Goal: Communication & Community: Answer question/provide support

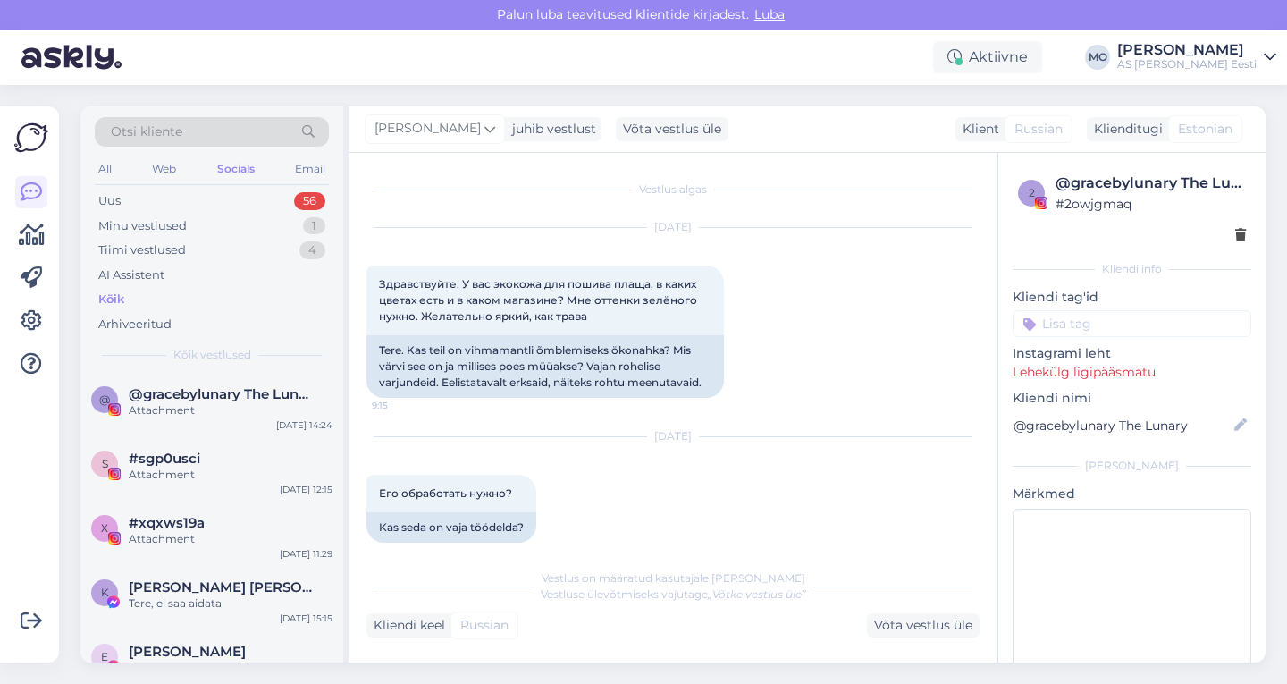
scroll to position [235, 0]
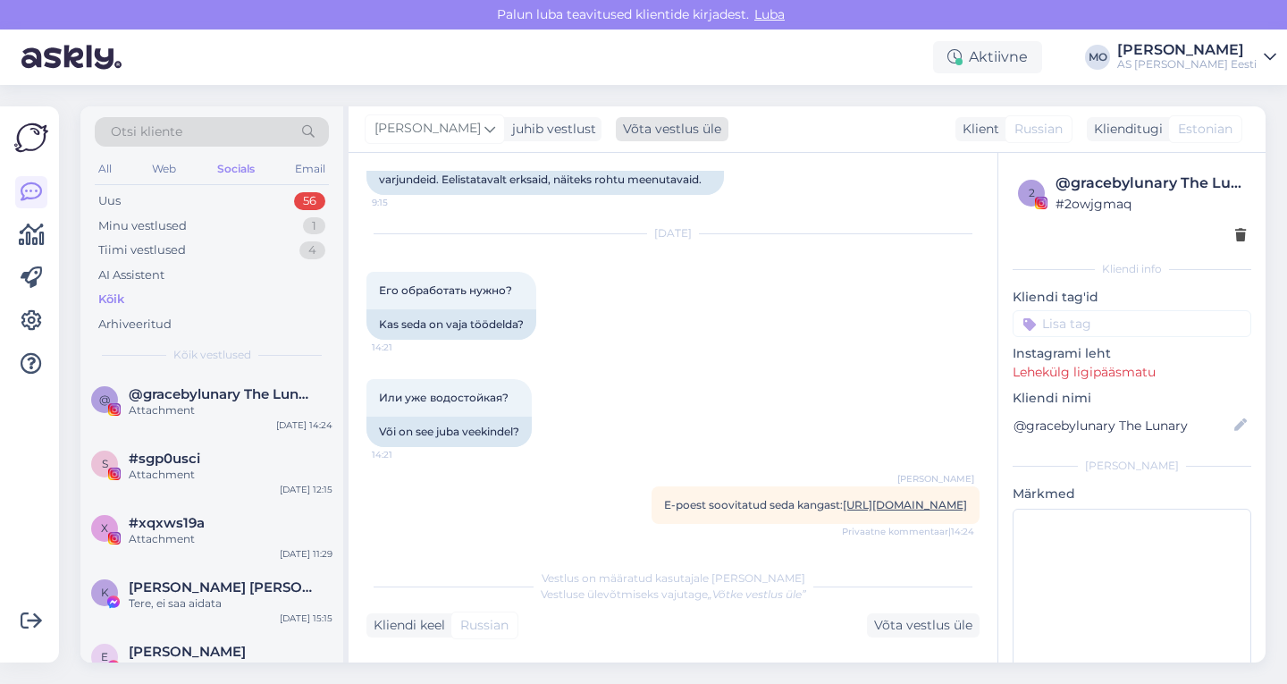
click at [656, 125] on div "Võta vestlus üle" at bounding box center [672, 129] width 113 height 24
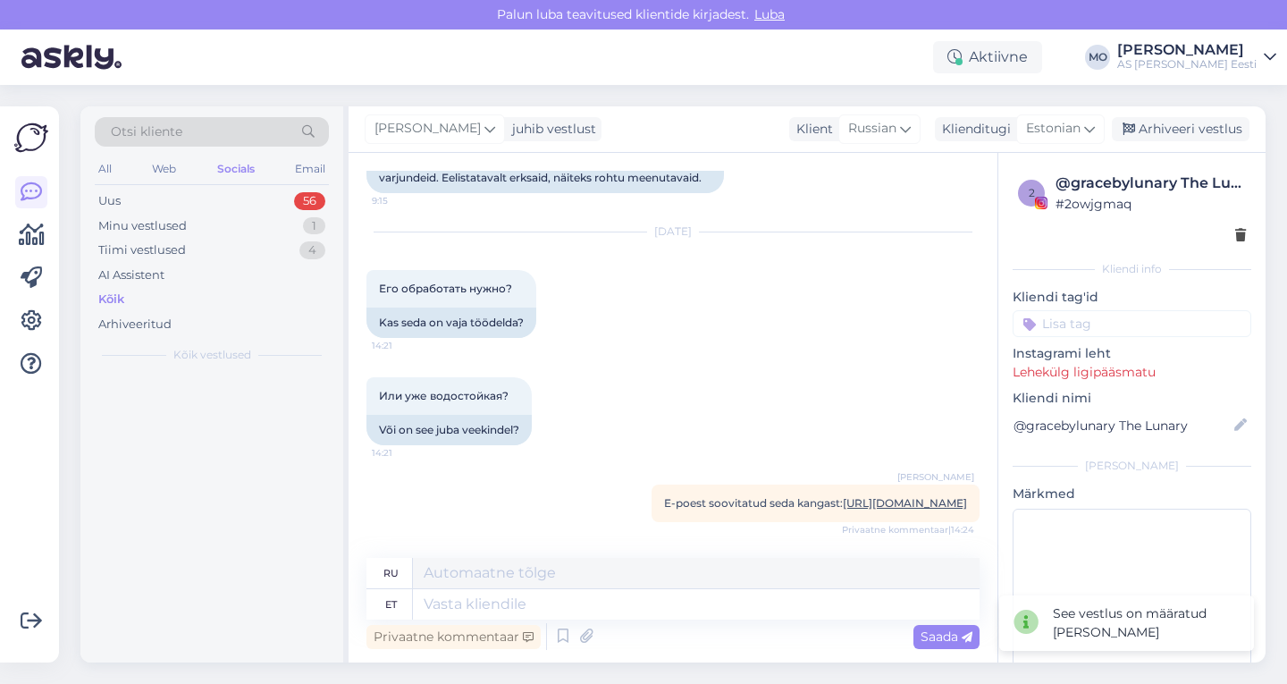
scroll to position [237, 0]
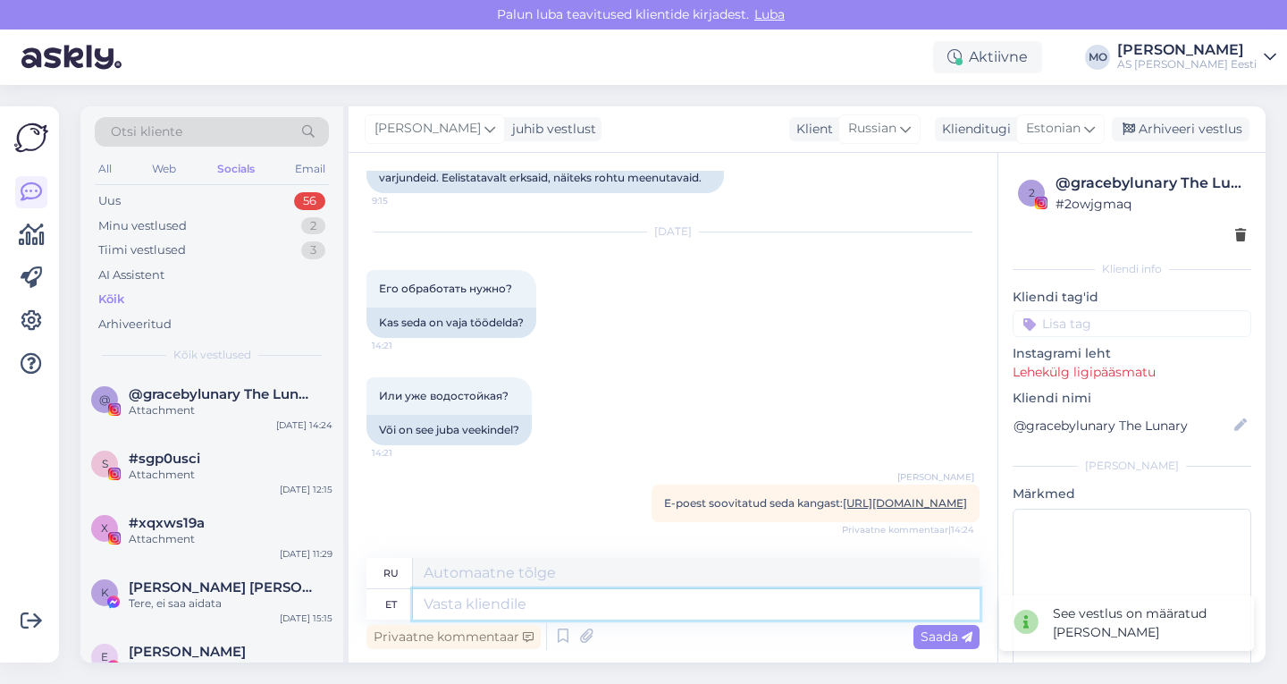
click at [439, 607] on textarea at bounding box center [696, 604] width 567 height 30
paste textarea "Kuna kunstnaha efekti tekitab see kiht alumise kanga peal, siis veidi on. Mater…"
type textarea "Kuna kunstnaha efekti tekitab see kiht alumise kanga peal, siis veidi on. Mater…"
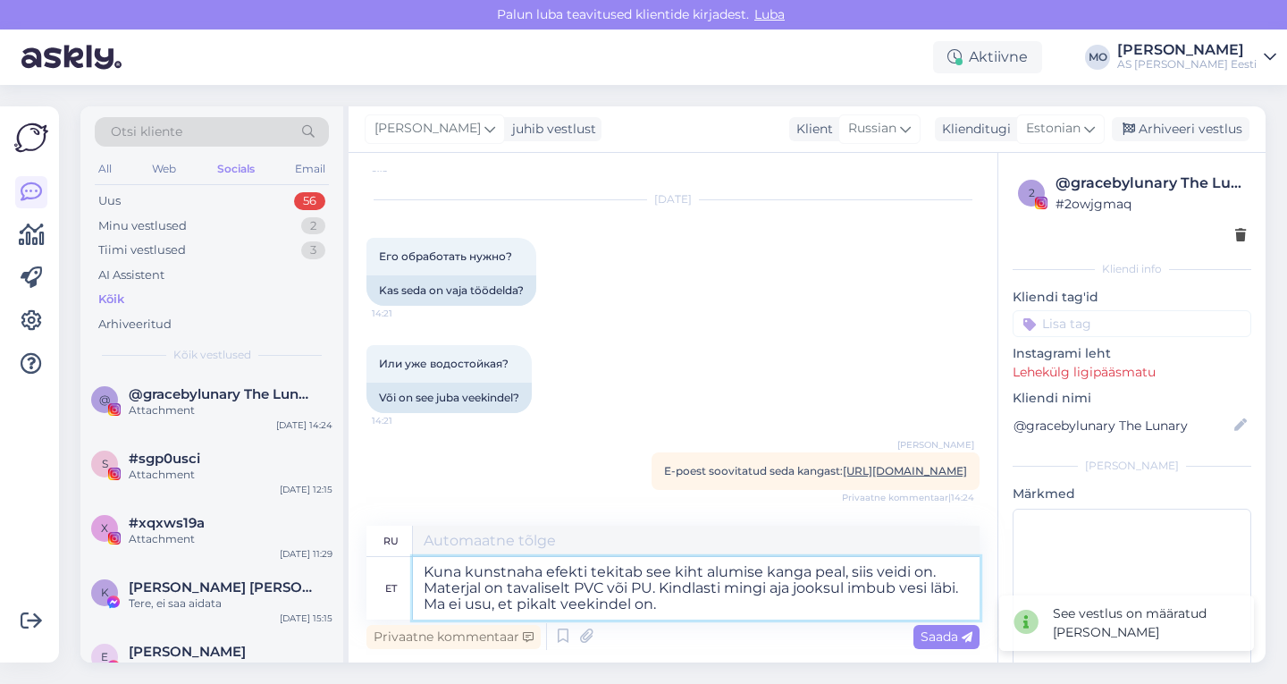
type textarea "Поскольку этот слой создаёт эффект искусственной кожи на нижней ткани, он немно…"
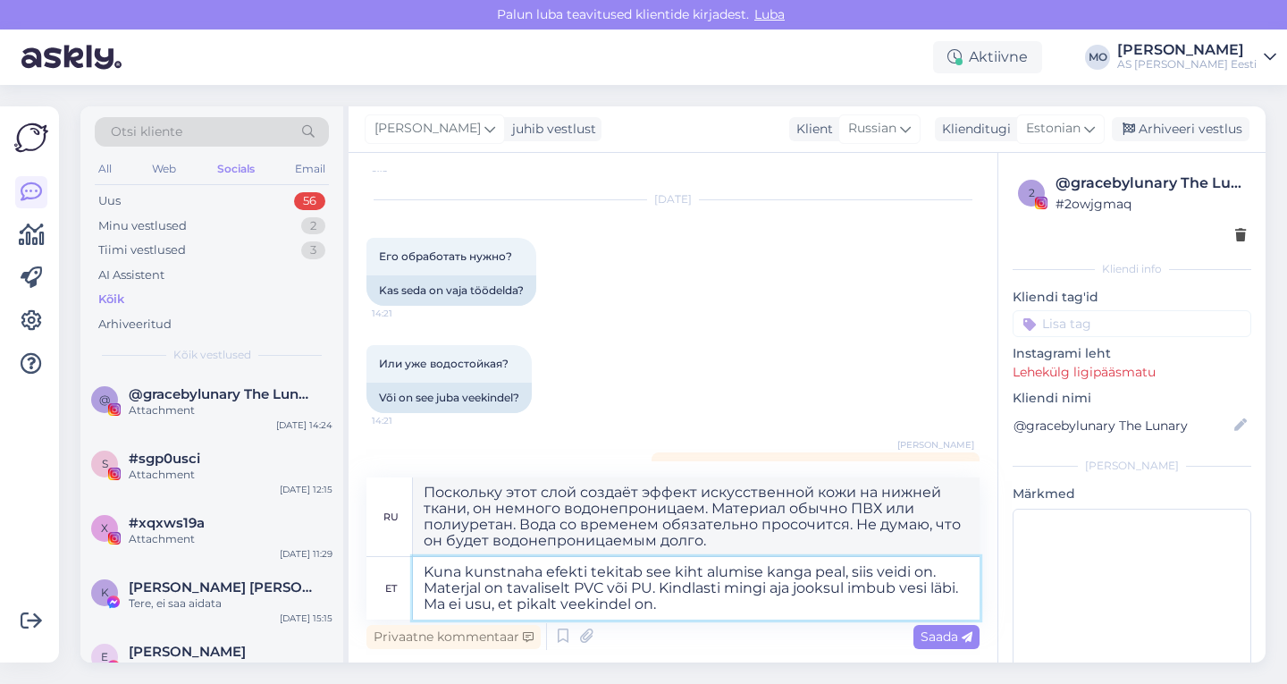
click at [929, 575] on textarea "Kuna kunstnaha efekti tekitab see kiht alumise kanga peal, siis veidi on. Mater…" at bounding box center [696, 588] width 567 height 63
type textarea "Kuna kunstnaha efekti tekitab see kiht alumise kanga peal, siis veidi on . Mate…"
type textarea "Поскольку этот слой создаёт эффект искусственной кожи на нижней ткани, он немно…"
type textarea "Kuna kunstnaha efekti tekitab see kiht alumise kanga peal, siis veidi on kunst.…"
type textarea "Поскольку этот слой создаёт эффект искусственной кожи на нижней ткани, он немно…"
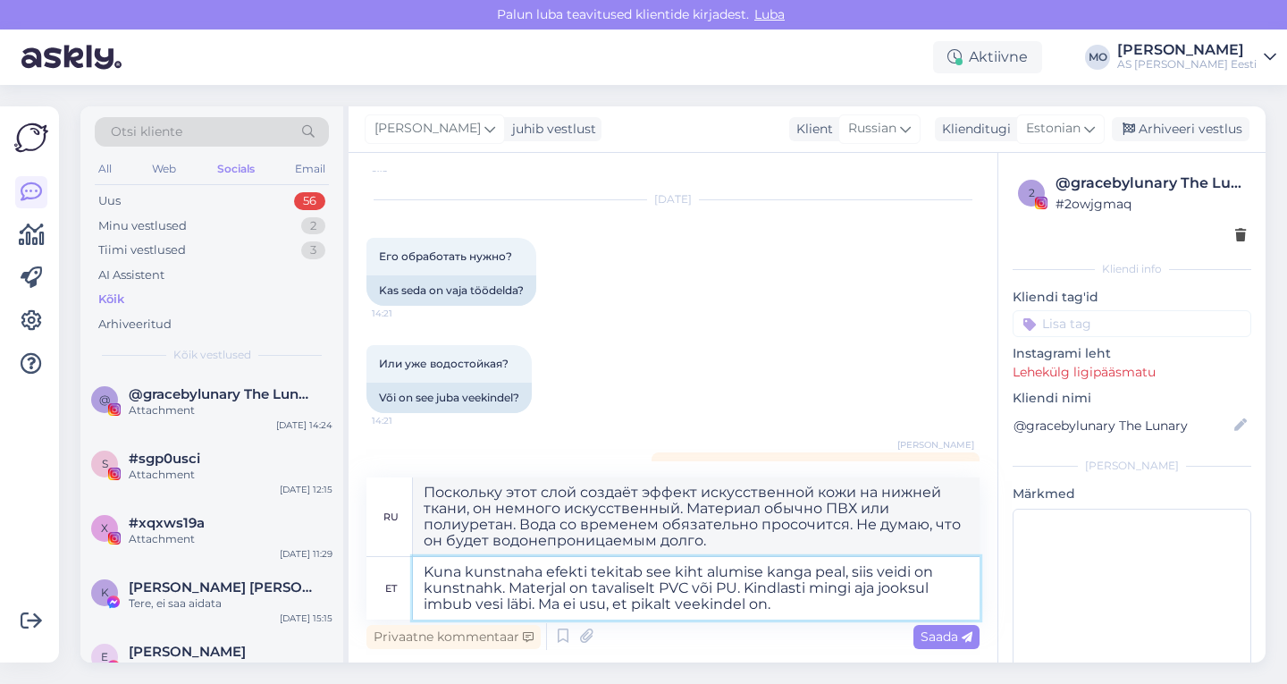
type textarea "Kuna kunstnaha efekti tekitab see kiht alumise kanga peal, siis veidi on kunstn…"
type textarea "Поскольку этот слой создаёт эффект искусственной кожи на нижней ткани, он кажет…"
type textarea "Kuna kunstnaha efekti tekitab see kiht alumise kanga peal, siis veidi on kunstn…"
type textarea "Поскольку этот слой создаёт эффект искусственной кожи на подложке, искусственна…"
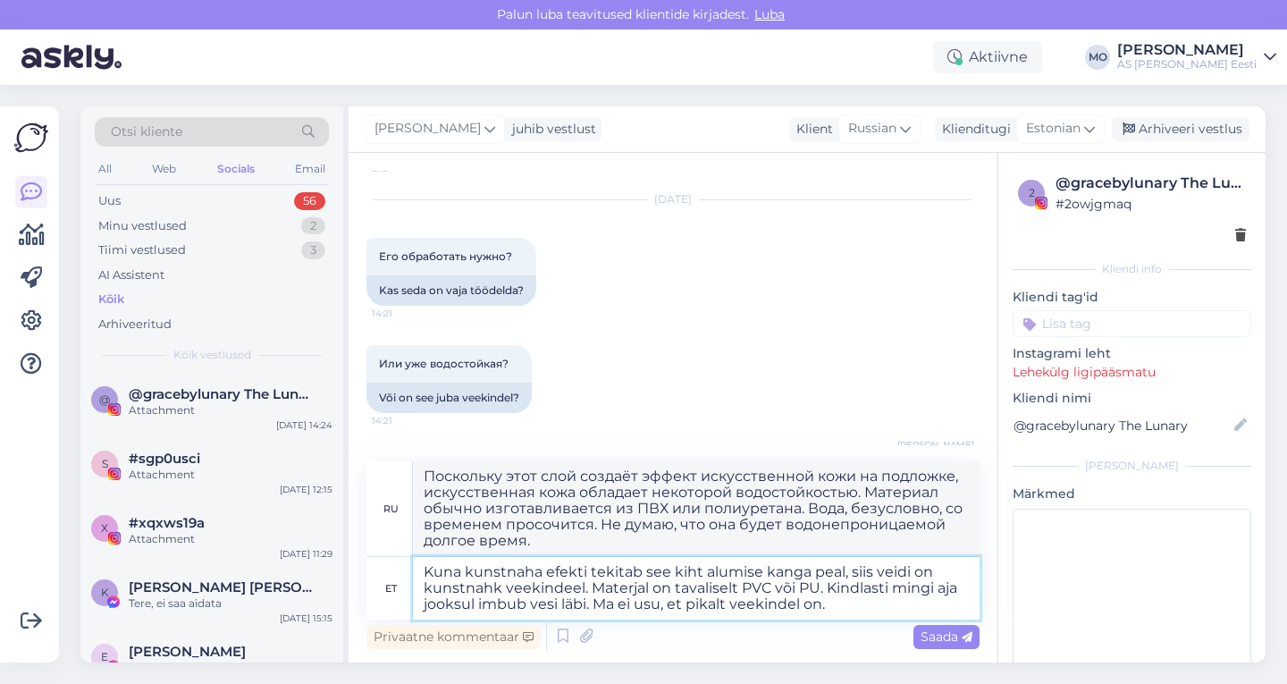
drag, startPoint x: 857, startPoint y: 610, endPoint x: 596, endPoint y: 601, distance: 261.1
click at [596, 601] on textarea "Kuna kunstnaha efekti tekitab see kiht alumise kanga peal, siis veidi on kunstn…" at bounding box center [696, 588] width 567 height 63
type textarea "Kuna kunstnaha efekti tekitab see kiht alumise kanga peal, siis veidi on kunstn…"
type textarea "Поскольку этот слой создаёт эффект искусственной кожи на подложке, искусственна…"
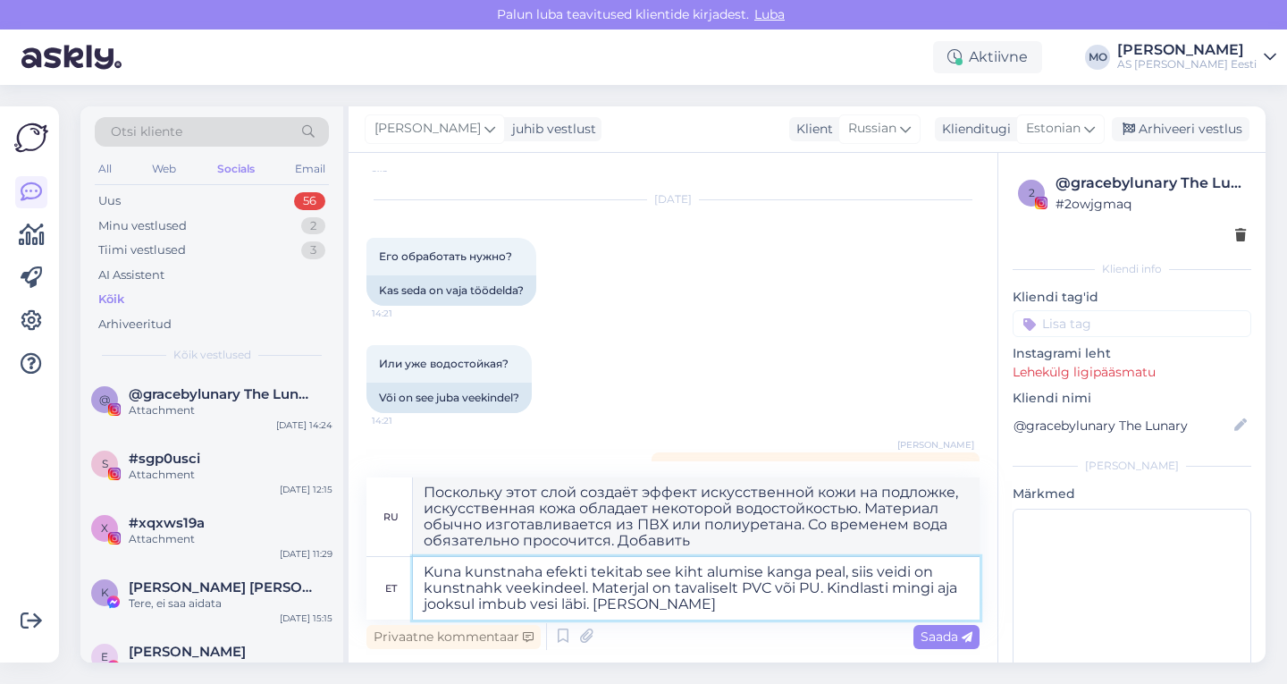
type textarea "Kuna kunstnaha efekti tekitab see kiht alumise kanga peal, siis veidi on kunstn…"
type textarea "Поскольку этот слой создаёт эффект искусственной кожи на нижней ткани, искусств…"
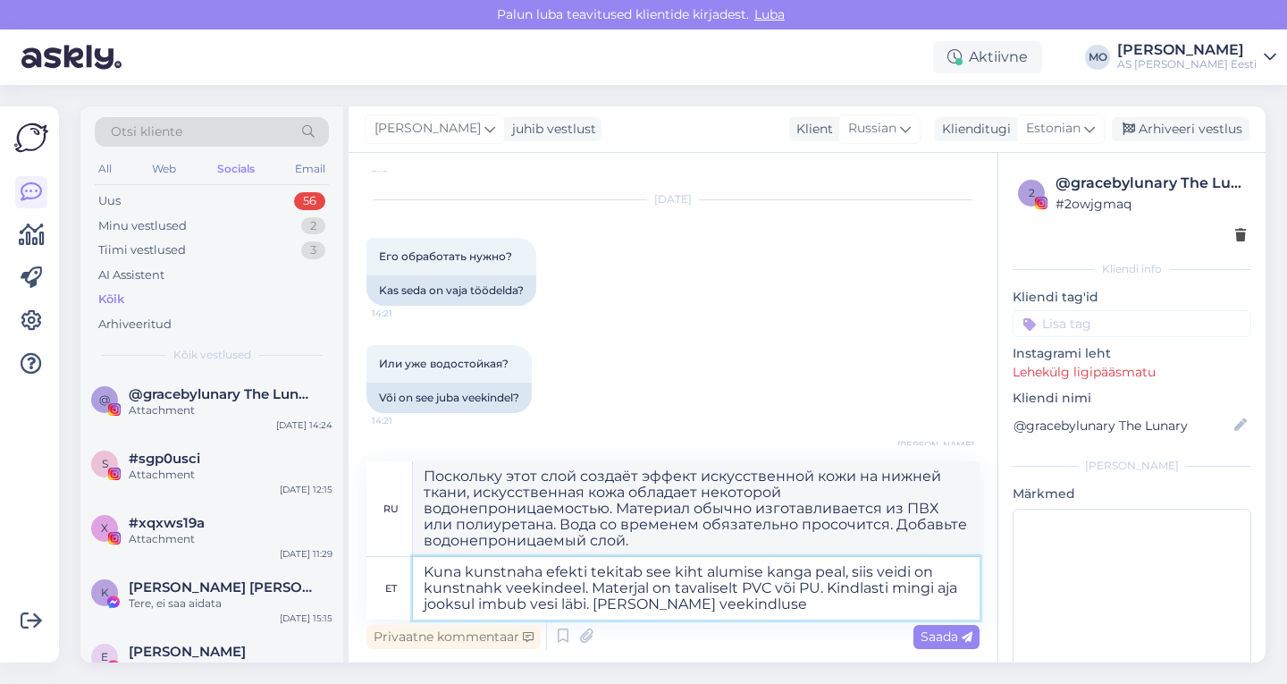
type textarea "Kuna kunstnaha efekti tekitab see kiht alumise kanga peal, siis veidi on kunstn…"
type textarea "Поскольку этот слой создаёт эффект искусственной кожи на подложке, искусственна…"
type textarea "Kuna kunstnaha efekti tekitab see kiht alumise kanga peal, siis veidi on kunstn…"
type textarea "Поскольку этот слой создаёт эффект искусственной кожи на подложке, искусственна…"
type textarea "Kuna kunstnaha efekti tekitab see kiht alumise kanga peal, siis veidi on kunstn…"
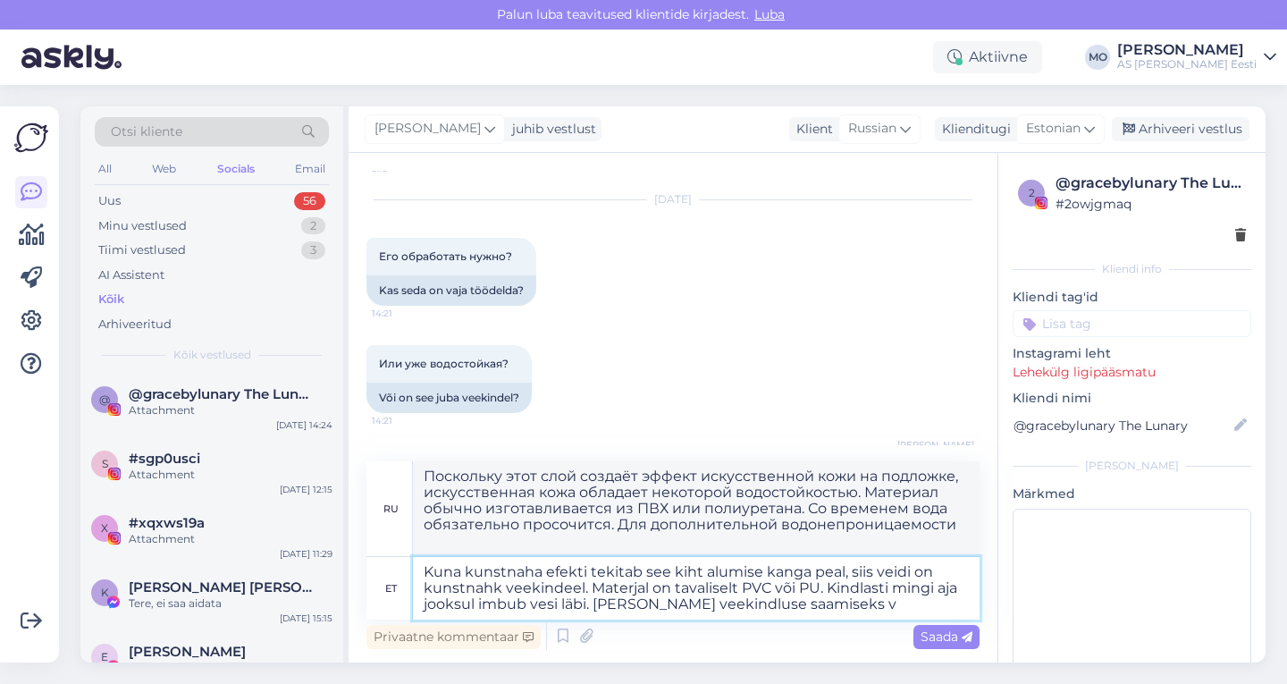
type textarea "Поскольку этот слой создаёт эффект искусственной кожи на нижней ткани, искусств…"
type textarea "Kuna kunstnaha efekti tekitab see kiht alumise kanga peal, siis veidi on kunstn…"
type textarea "Поскольку этот слой создаёт эффект искусственной кожи на подлежащей ткани, иску…"
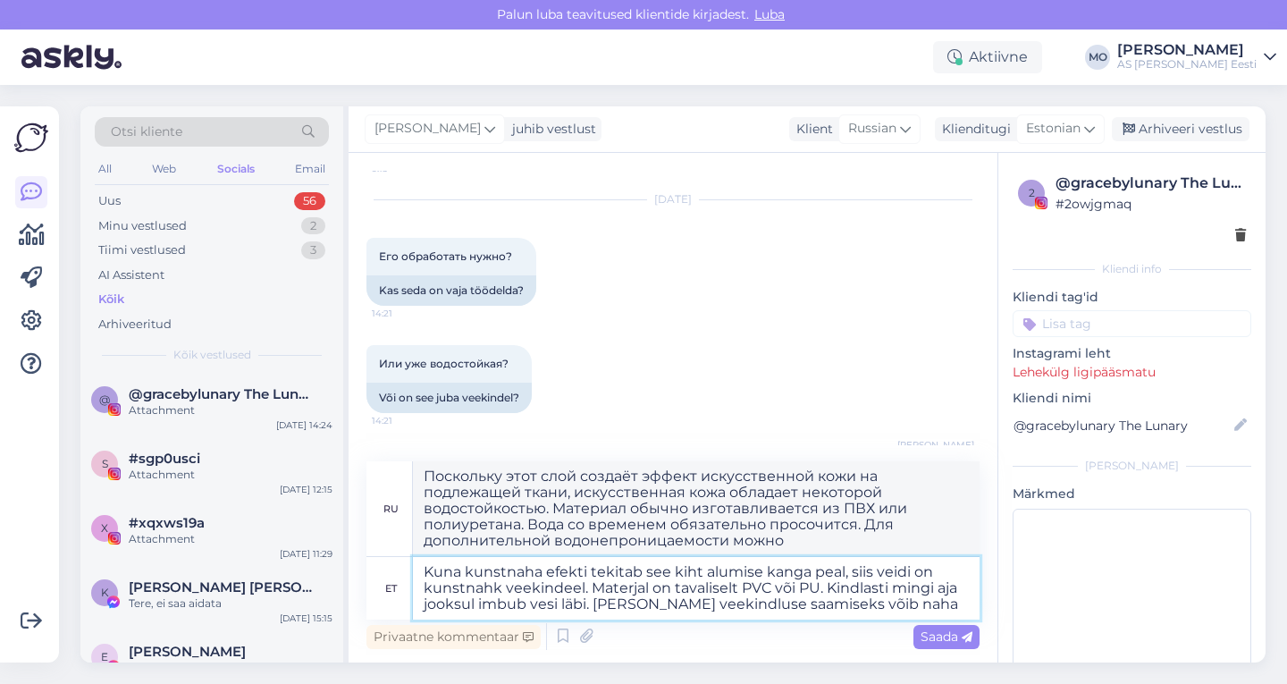
type textarea "Kuna kunstnaha efekti tekitab see kiht alumise kanga peal, siis veidi on kunstn…"
type textarea "Поскольку этот слой создаёт эффект искусственной кожи на подлежащей ткани, иску…"
type textarea "Kuna kunstnaha efekti tekitab see kiht alumise kanga peal, siis veidi on kunstn…"
type textarea "Поскольку этот слой создаёт эффект искусственной кожи на подлежащей ткани, иску…"
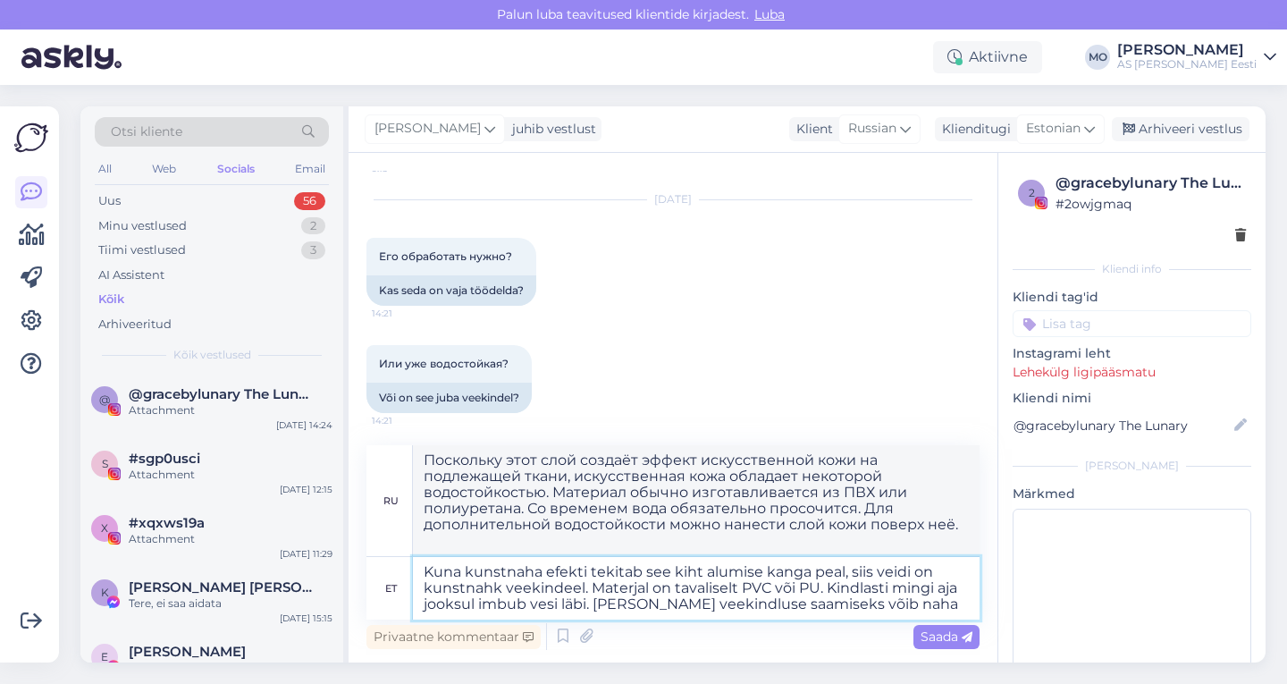
type textarea "Kuna kunstnaha efekti tekitab see kiht alumise kanga peal, siis veidi on kunstn…"
type textarea "Поскольку этот слой создаёт эффект искусственной кожи на подлежащей ткани, иску…"
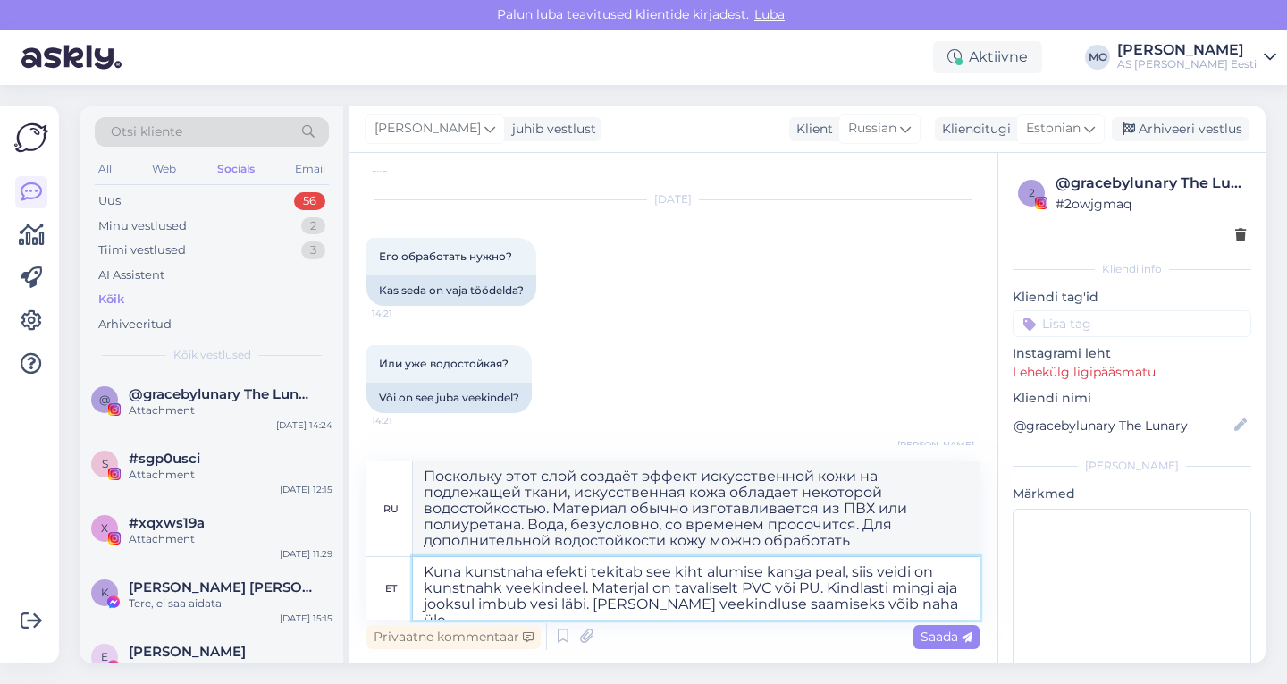
type textarea "Kuna kunstnaha efekti tekitab see kiht alumise kanga peal, siis veidi on kunstn…"
type textarea "Поскольку этот слой создаёт эффект искусственной кожи на нижнем материале, иску…"
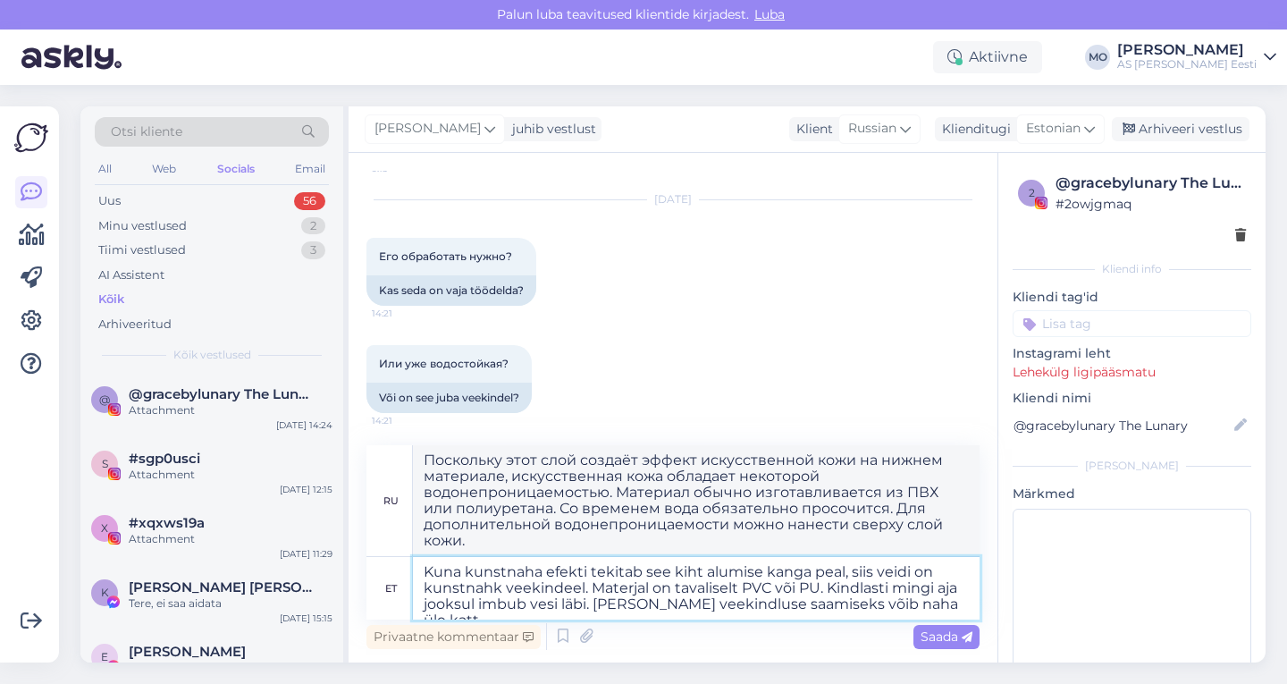
type textarea "Kuna kunstnaha efekti tekitab see kiht alumise kanga peal, siis veidi on kunstn…"
type textarea "Поскольку этот слой создаёт эффект искусственной кожи на подлежащей ткани, иску…"
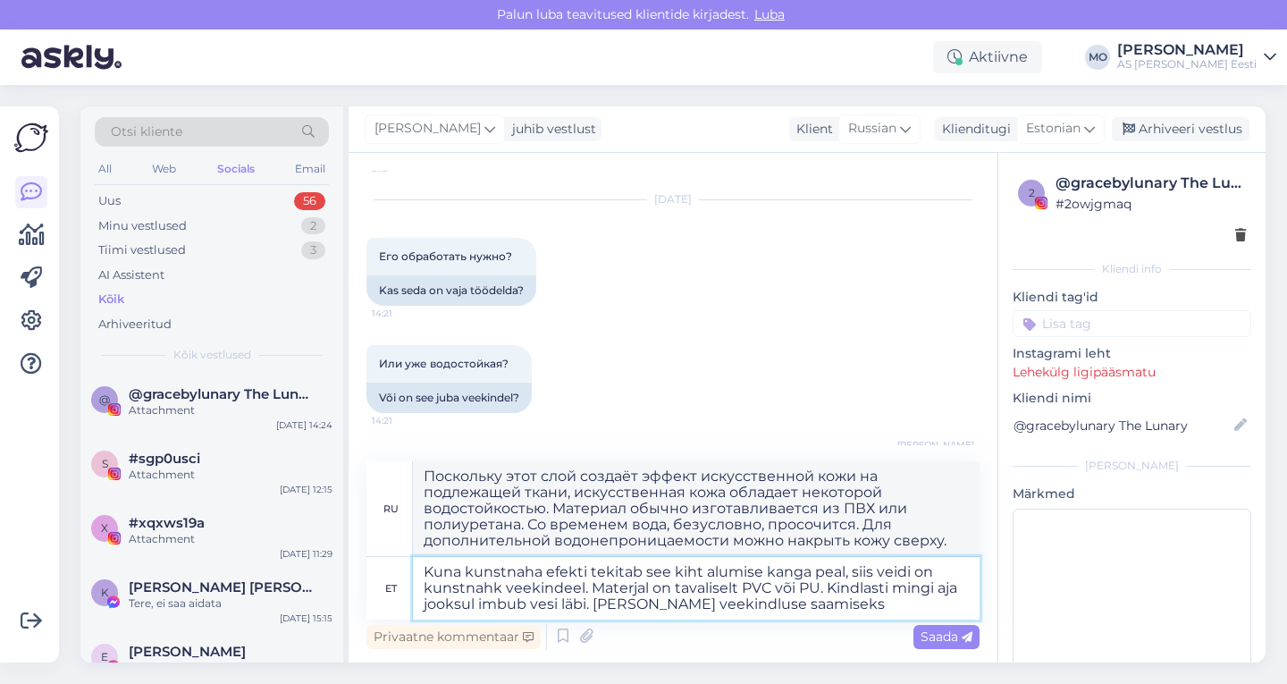
type textarea "Kuna kunstnaha efekti tekitab see kiht alumise kanga peal, siis veidi on kunstn…"
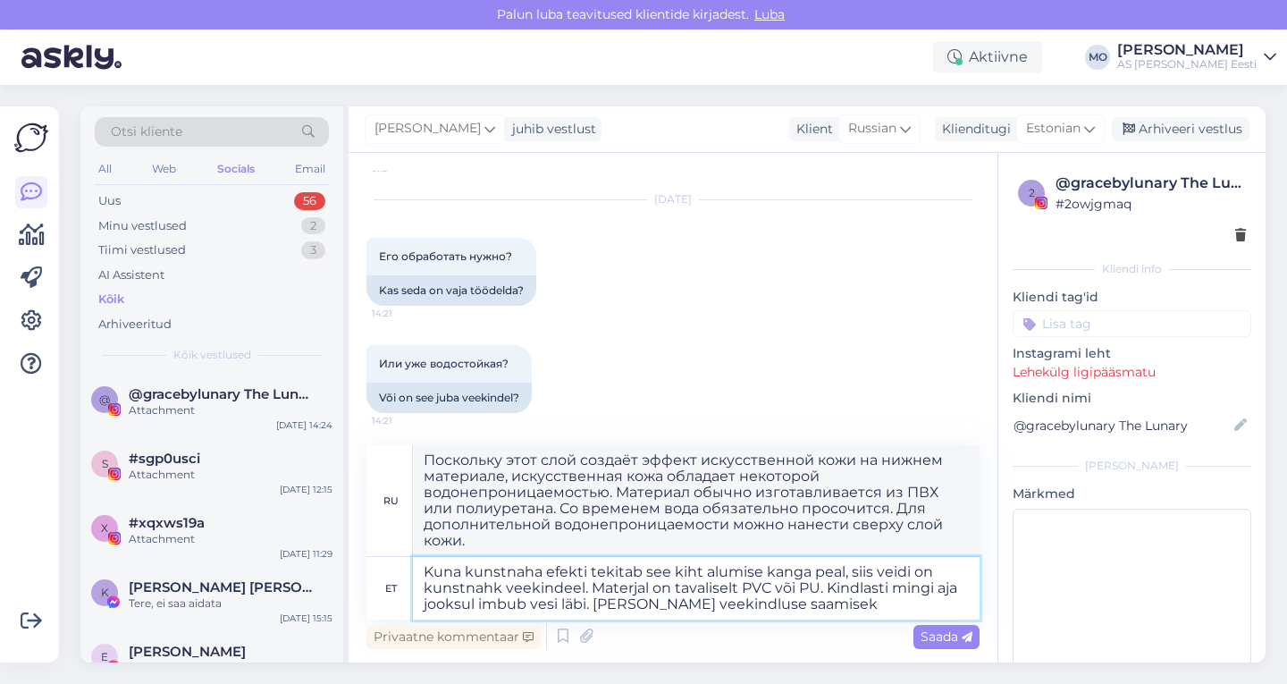
type textarea "Поскольку этот слой создаёт эффект искусственной кожи на подлежащей ткани, иску…"
type textarea "Kuna kunstnaha efekti tekitab see kiht alumise kanga peal, siis veidi on kunstn…"
type textarea "Поскольку этот слой создаёт эффект искусственной кожи на подлежащей ткани, иску…"
type textarea "Kuna kunstnaha efekti tekitab see kiht alumise kanga peal, siis veidi on kunstn…"
type textarea "Поскольку этот слой создаёт эффект искусственной кожи на подложке, искусственна…"
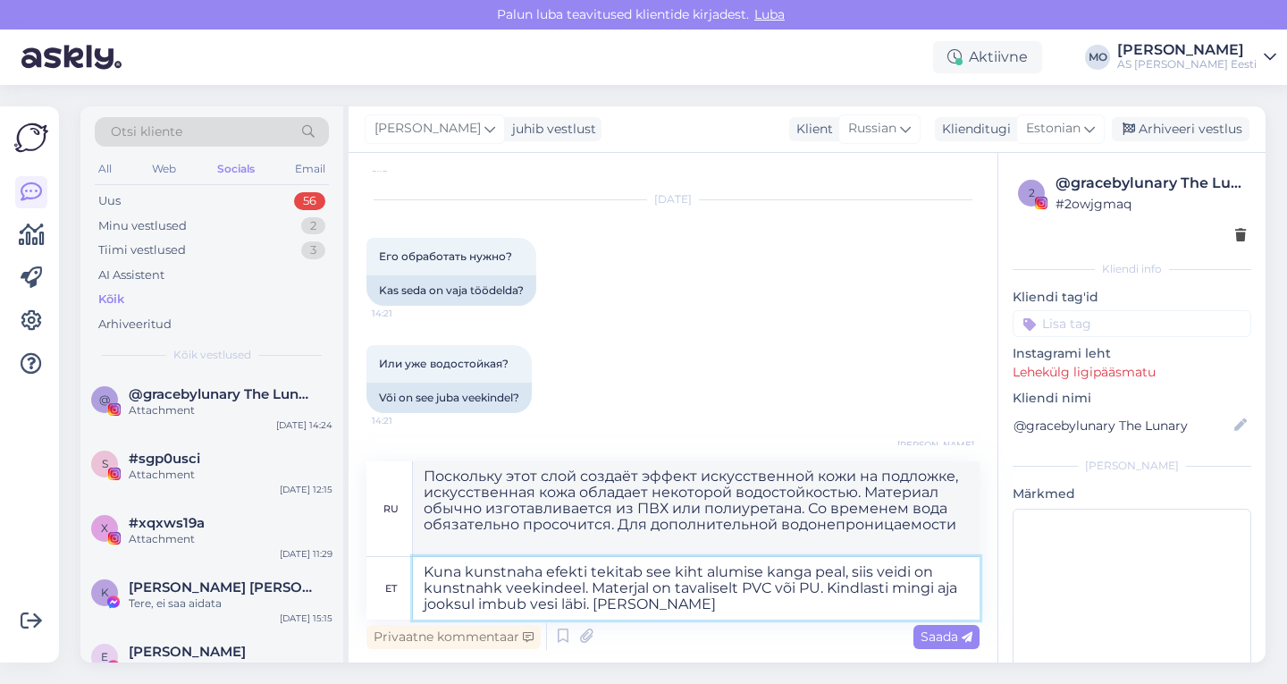
type textarea "Kuna kunstnaha efekti tekitab see kiht alumise kanga peal, siis veidi on kunstn…"
type textarea "Поскольку этот слой создаёт эффект искусственной кожи на подложке, искусственна…"
type textarea "Kuna kunstnaha efekti tekitab see kiht alumise kanga peal, siis veidi on kunstn…"
type textarea "Поскольку этот слой создаёт эффект искусственной кожи на подложке, искусственна…"
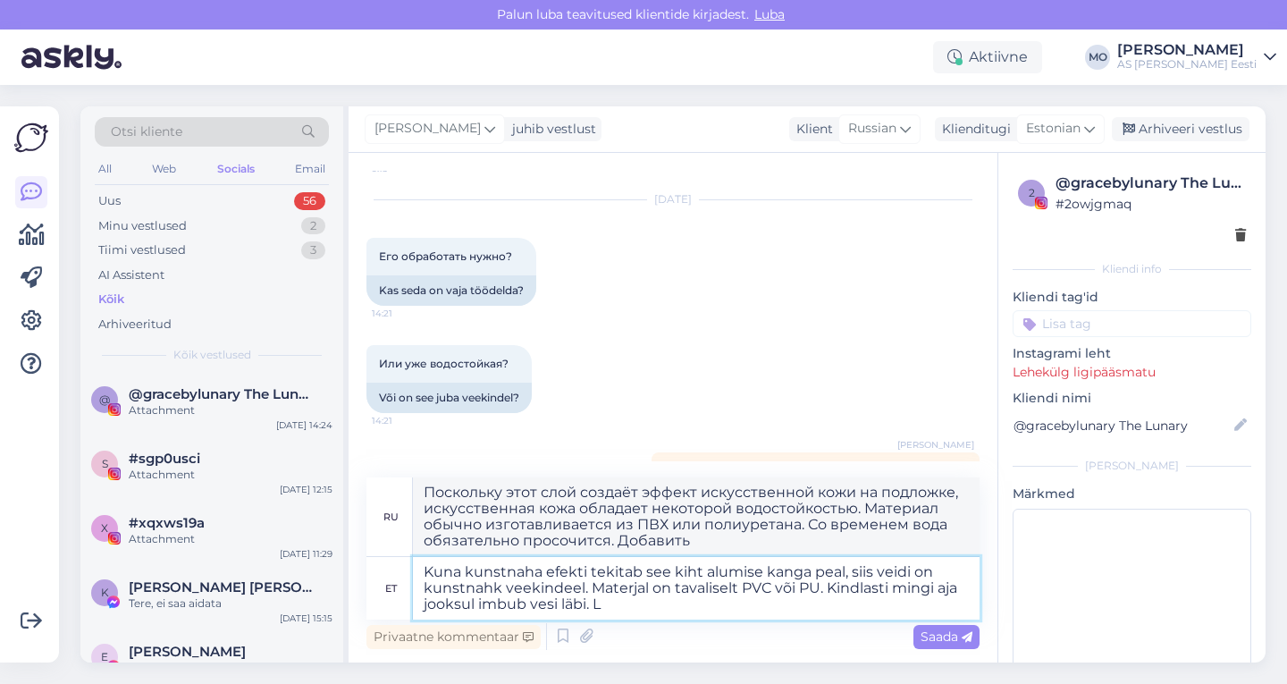
type textarea "Kuna kunstnaha efekti tekitab see kiht alumise kanga peal, siis veidi on kunstn…"
type textarea "Поскольку этот слой создаёт эффект искусственной кожи на подложке, искусственна…"
type textarea "Kuna kunstnaha efekti tekitab see kiht alumise kanga peal, siis veidi on kunstn…"
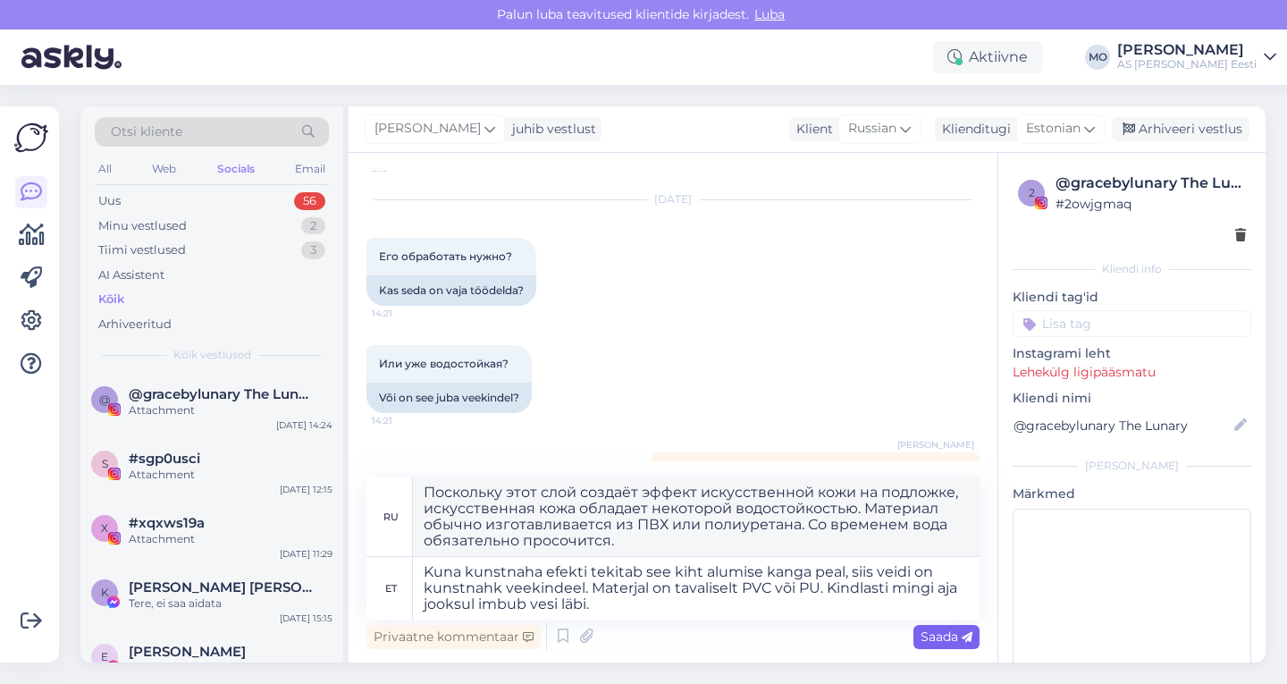
click at [962, 628] on span "Saada" at bounding box center [946, 636] width 52 height 16
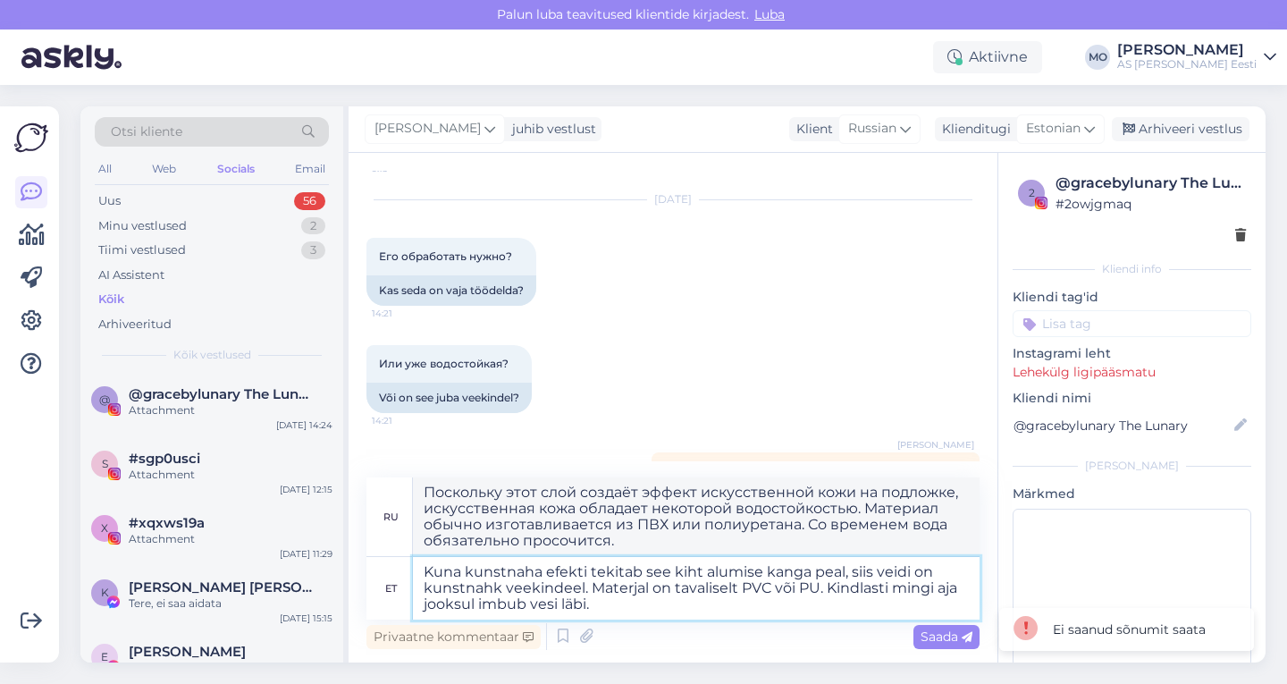
click at [613, 600] on textarea "Kuna kunstnaha efekti tekitab see kiht alumise kanga peal, siis veidi on kunstn…" at bounding box center [696, 588] width 567 height 63
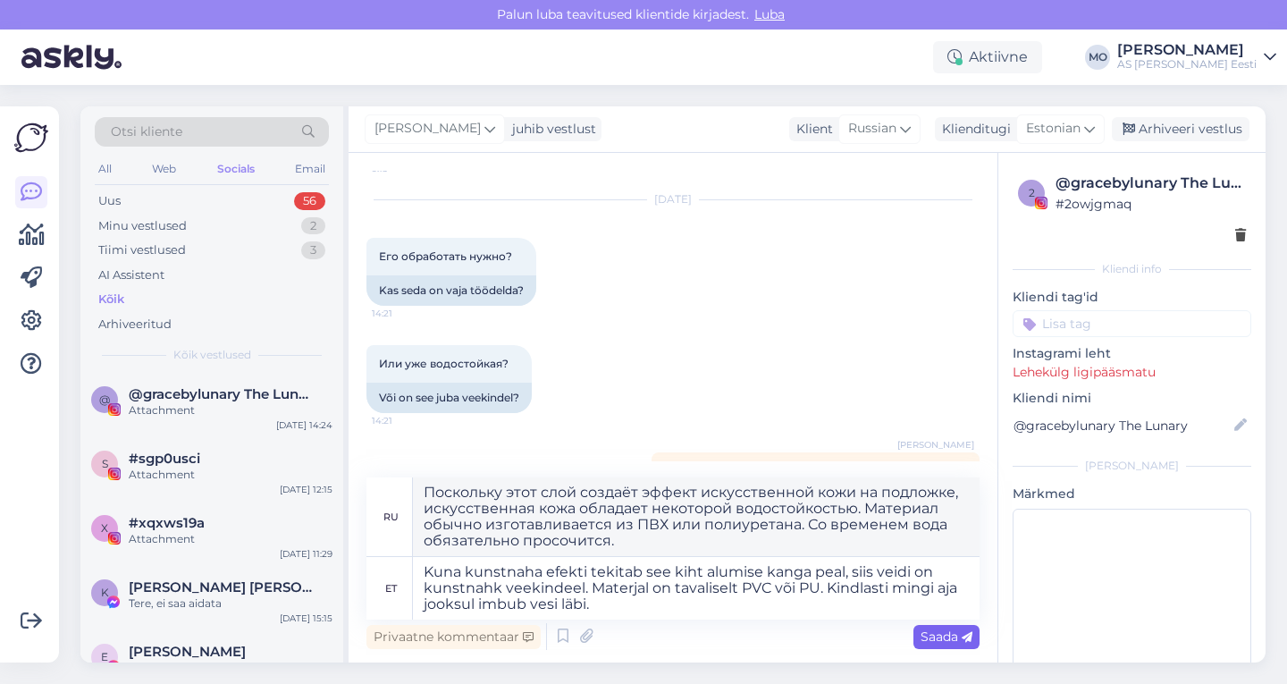
click at [933, 635] on span "Saada" at bounding box center [946, 636] width 52 height 16
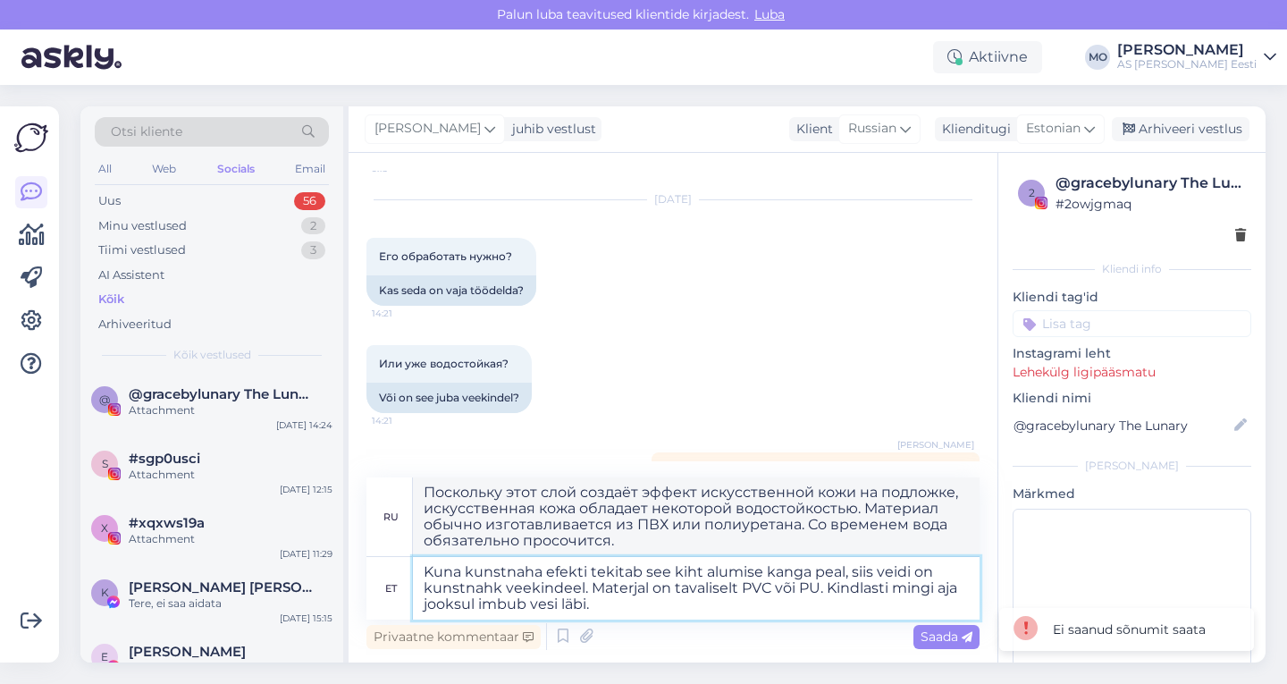
click at [608, 604] on textarea "Kuna kunstnaha efekti tekitab see kiht alumise kanga peal, siis veidi on kunstn…" at bounding box center [696, 588] width 567 height 63
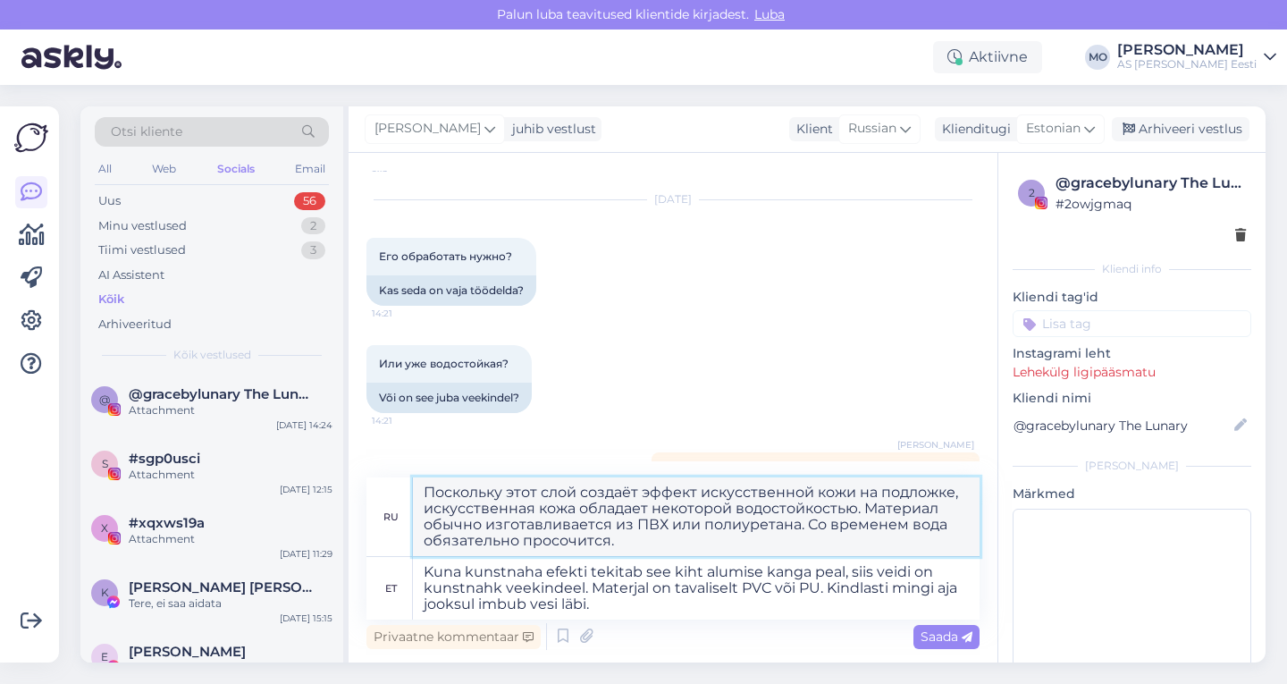
drag, startPoint x: 622, startPoint y: 543, endPoint x: 403, endPoint y: 495, distance: 224.2
click at [403, 495] on div "ru Поскольку этот слой создаёт эффект искусственной кожи на подложке, искусстве…" at bounding box center [672, 517] width 613 height 80
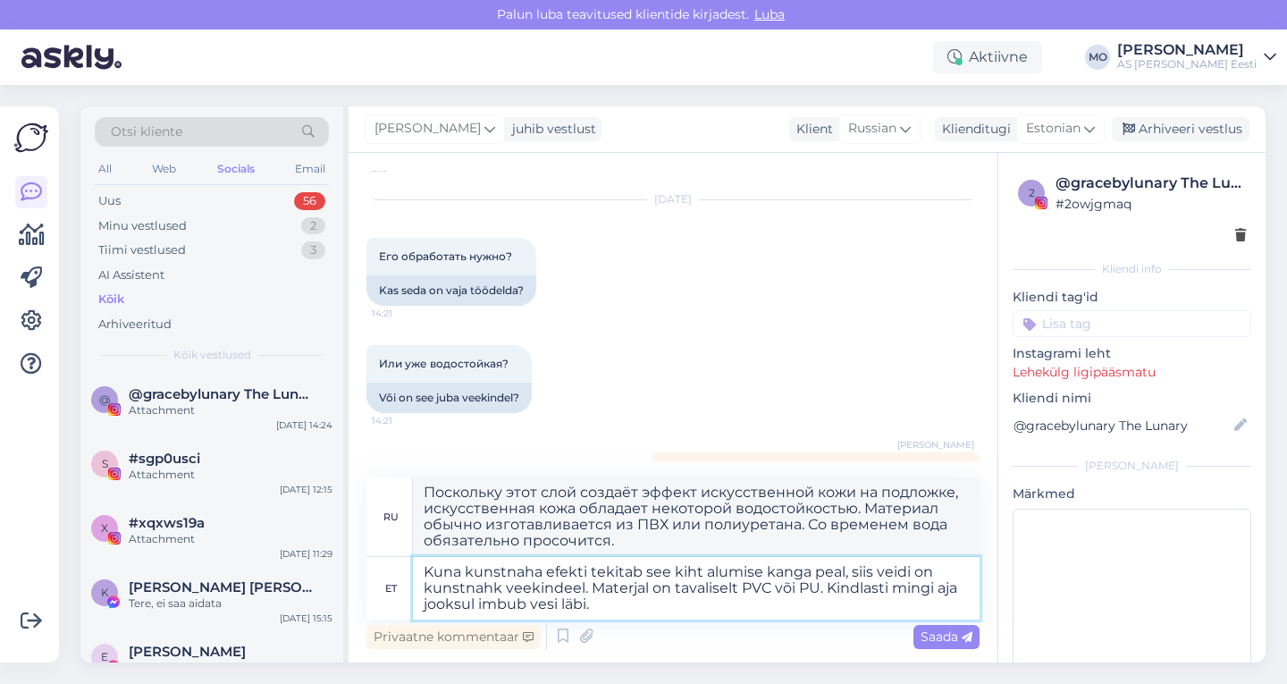
click at [702, 610] on textarea "Kuna kunstnaha efekti tekitab see kiht alumise kanga peal, siis veidi on kunstn…" at bounding box center [696, 588] width 567 height 63
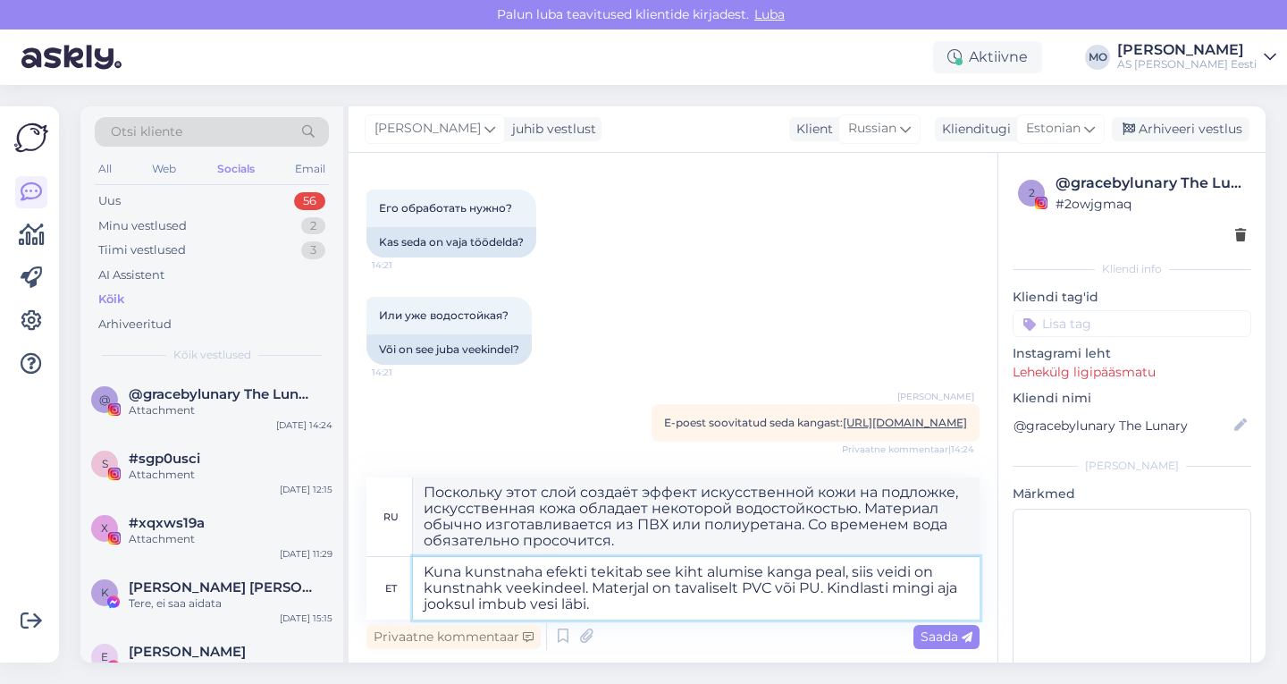
scroll to position [317, 0]
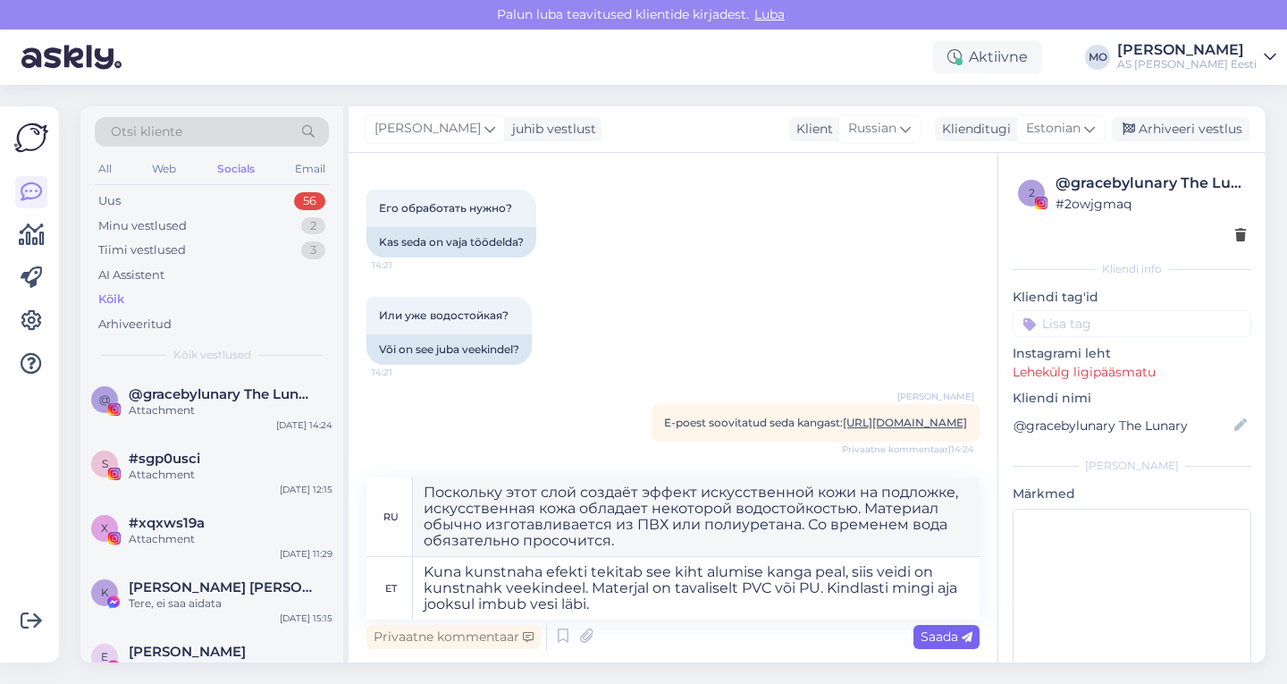
click at [931, 629] on span "Saada" at bounding box center [946, 636] width 52 height 16
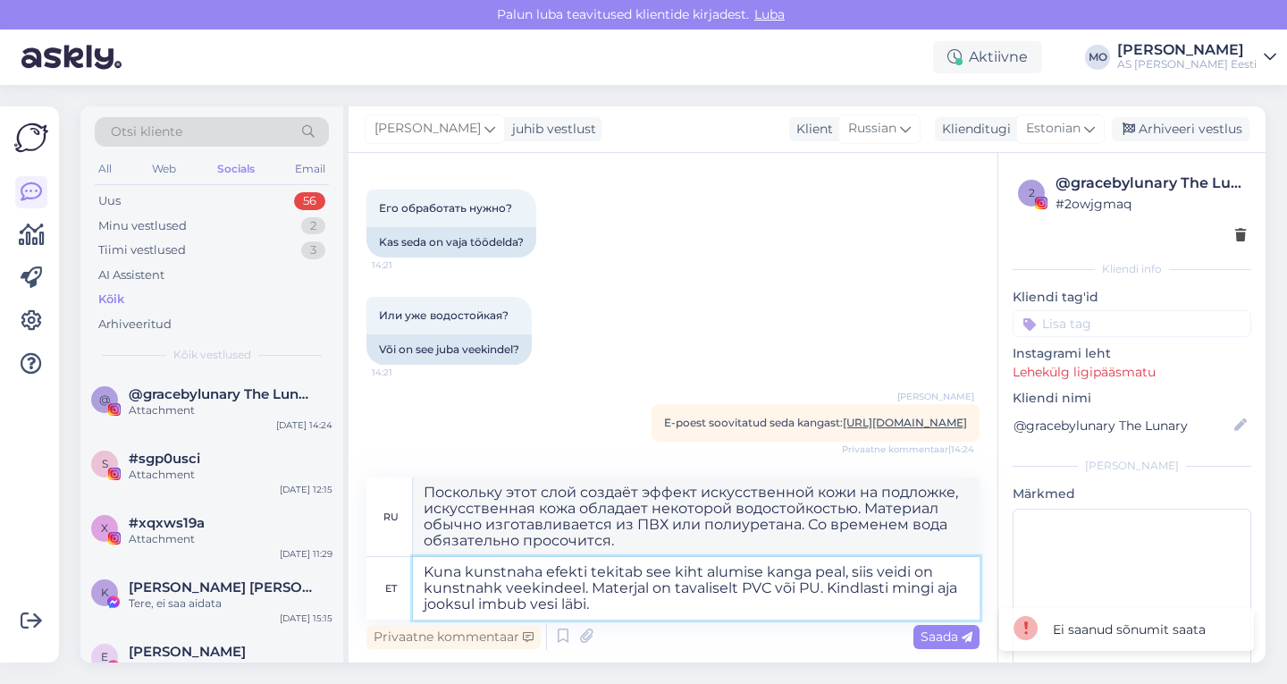
drag, startPoint x: 606, startPoint y: 605, endPoint x: 393, endPoint y: 547, distance: 220.5
click at [393, 548] on div "ru Поскольку этот слой создаёт эффект искусственной кожи на подложке, искусстве…" at bounding box center [672, 548] width 613 height 142
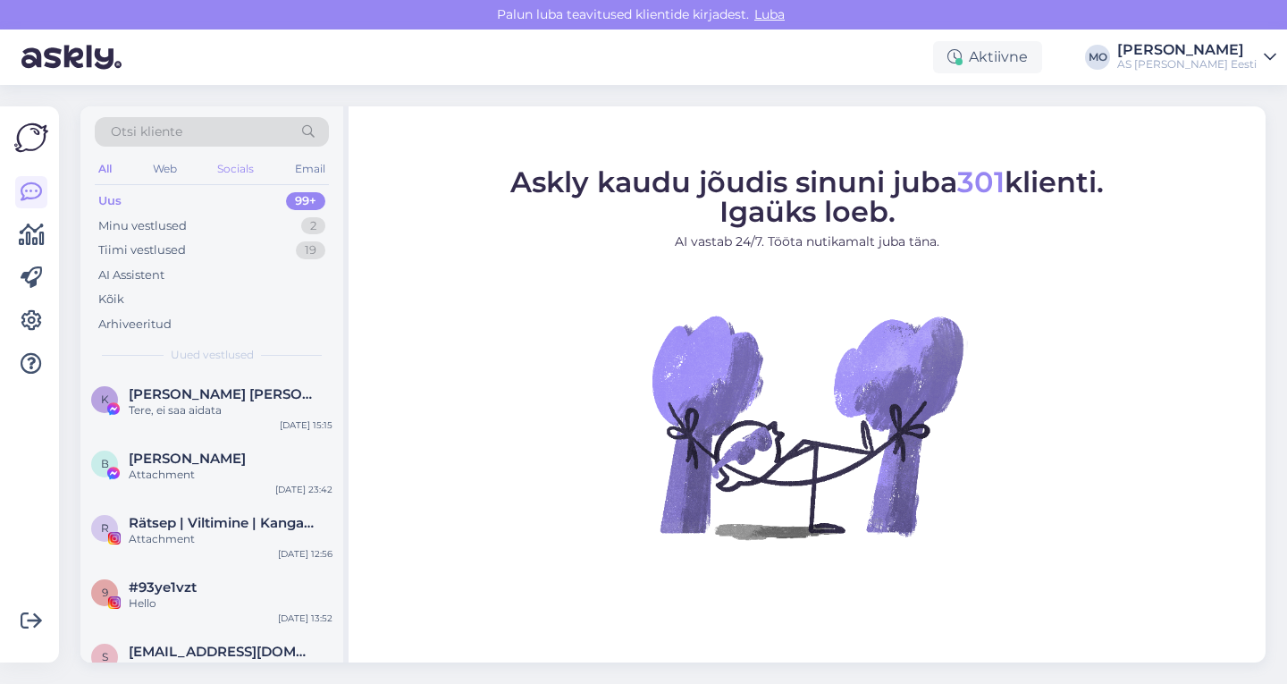
click at [245, 166] on div "Socials" at bounding box center [236, 168] width 44 height 23
click at [143, 296] on div "Kõik" at bounding box center [212, 299] width 234 height 25
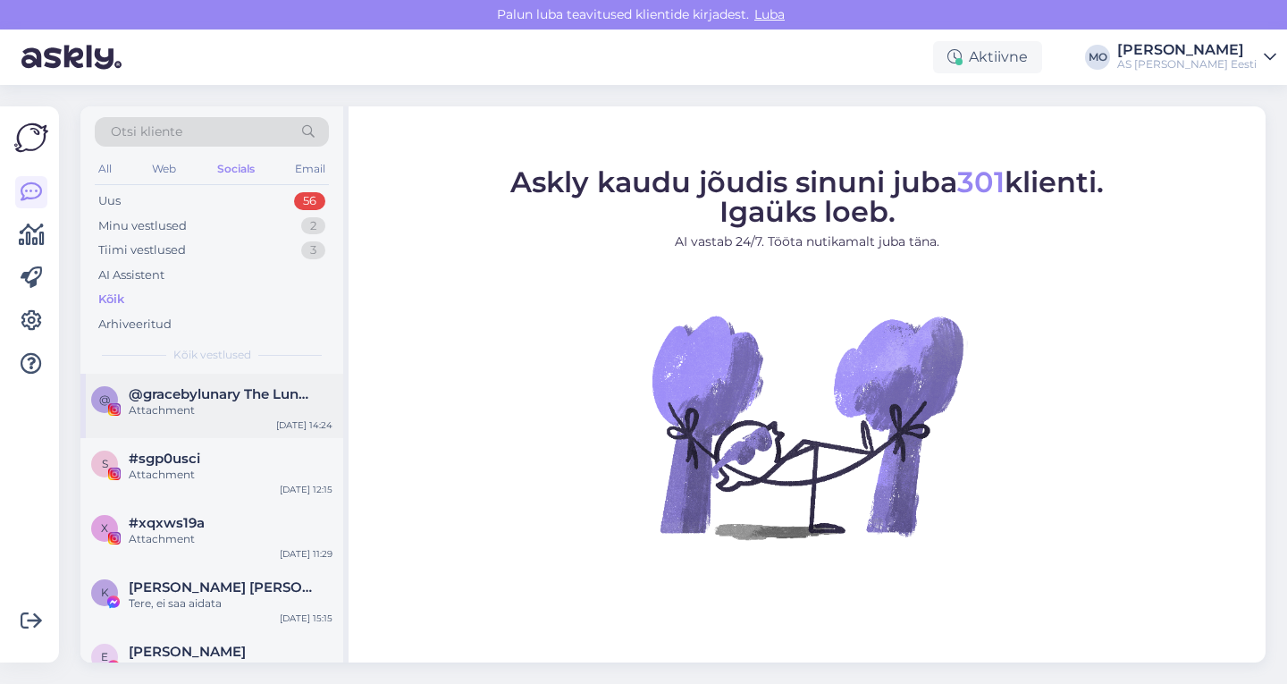
click at [181, 403] on div "Attachment" at bounding box center [231, 410] width 204 height 16
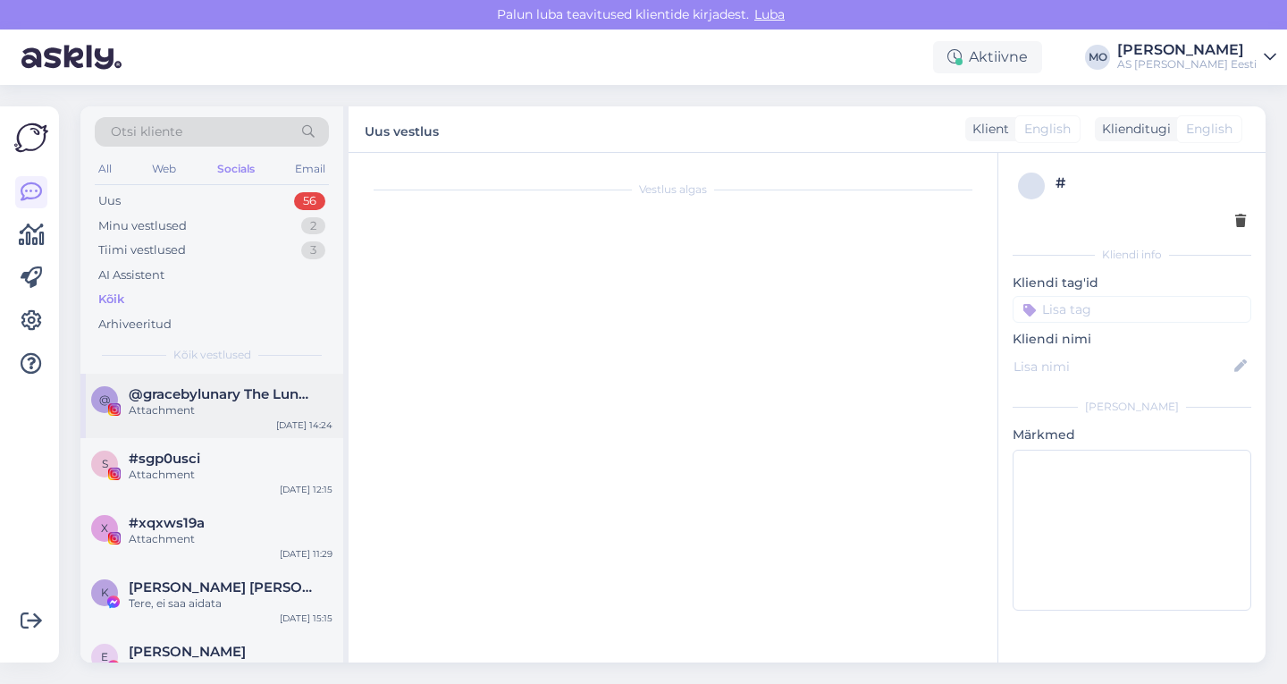
scroll to position [237, 0]
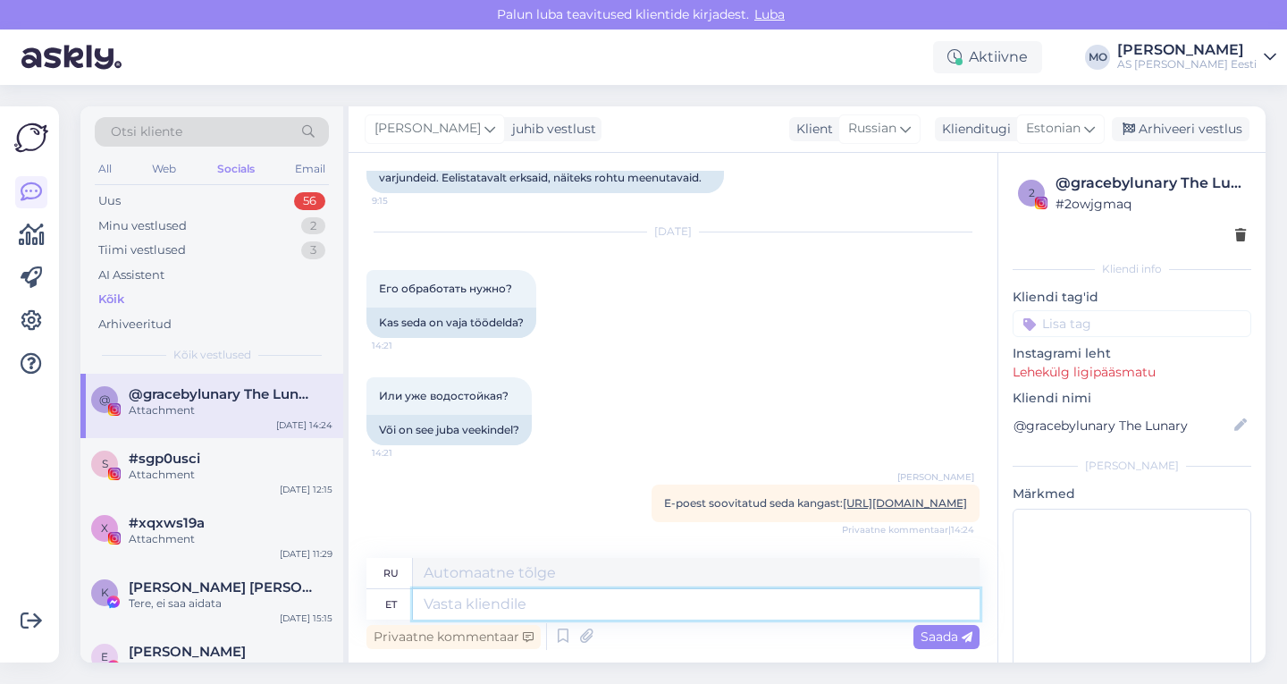
click at [473, 604] on textarea at bounding box center [696, 604] width 567 height 30
paste textarea "Kuna kunstnaha efekti tekitab see kiht alumise kanga peal, siis veidi on kunstn…"
type textarea "Kuna kunstnaha efekti tekitab see kiht alumise kanga peal, siis veidi on kunstn…"
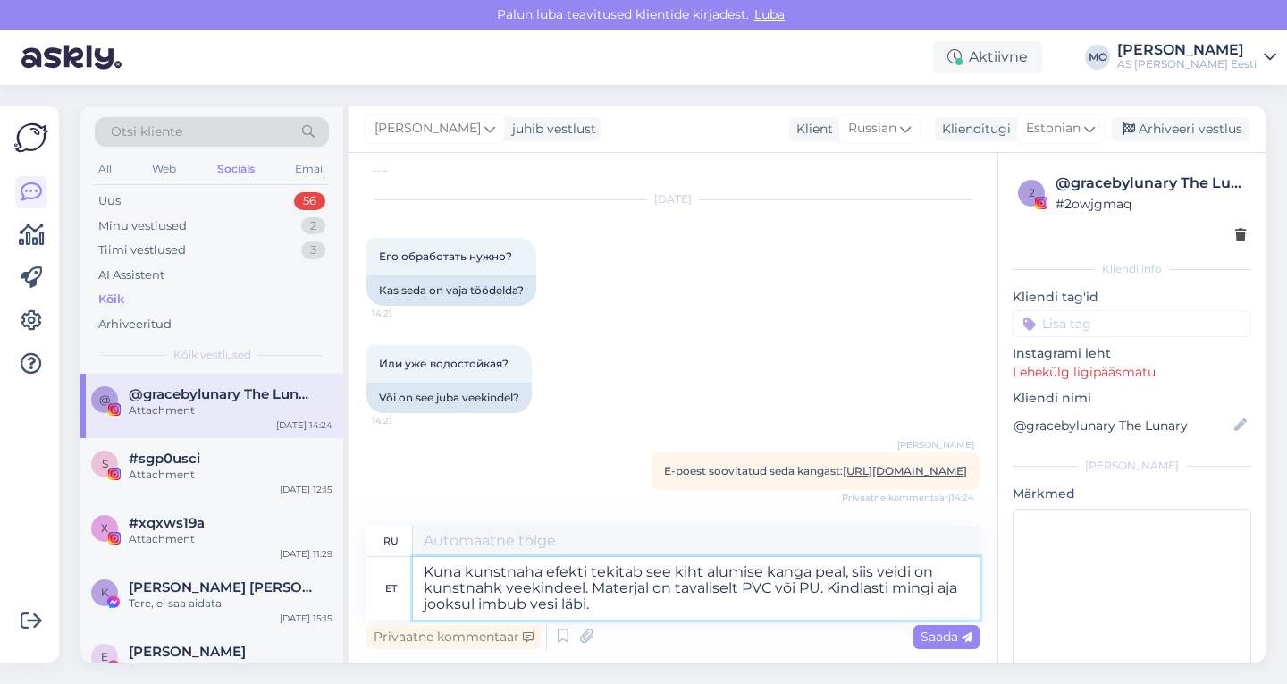
type textarea "Поскольку этот слой создаёт эффект искусственной кожи на подложке, искусственна…"
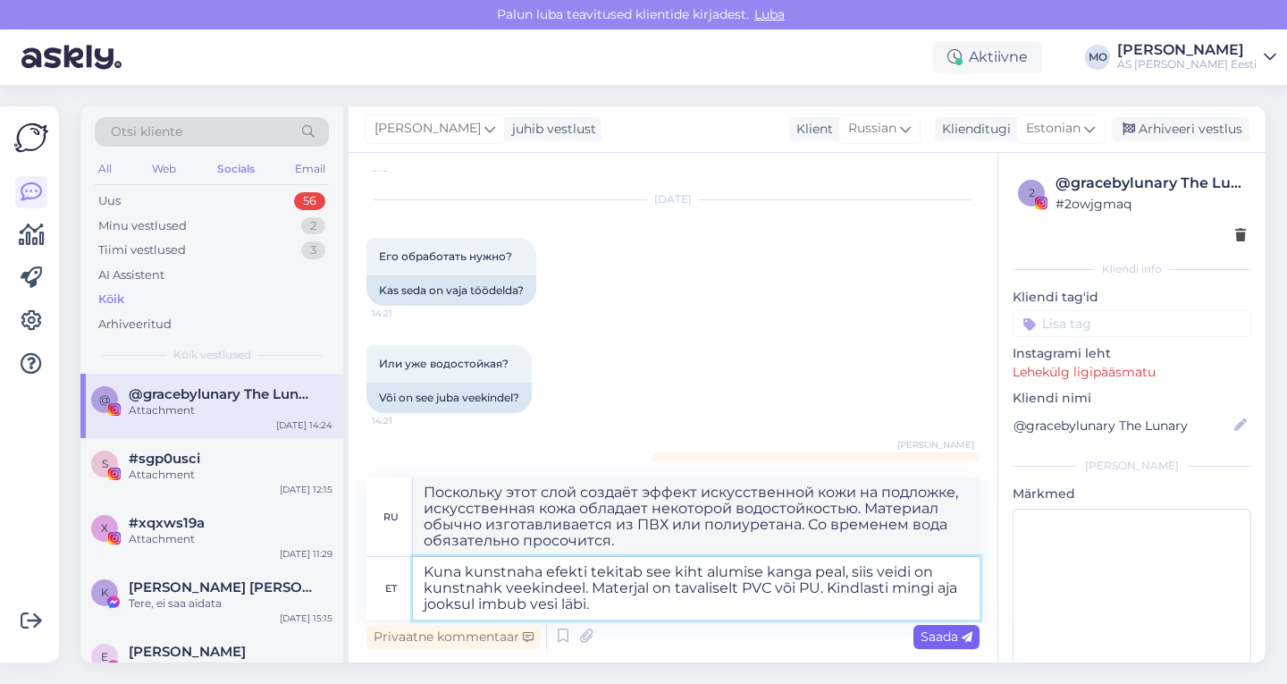
type textarea "Kuna kunstnaha efekti tekitab see kiht alumise kanga peal, siis veidi on kunstn…"
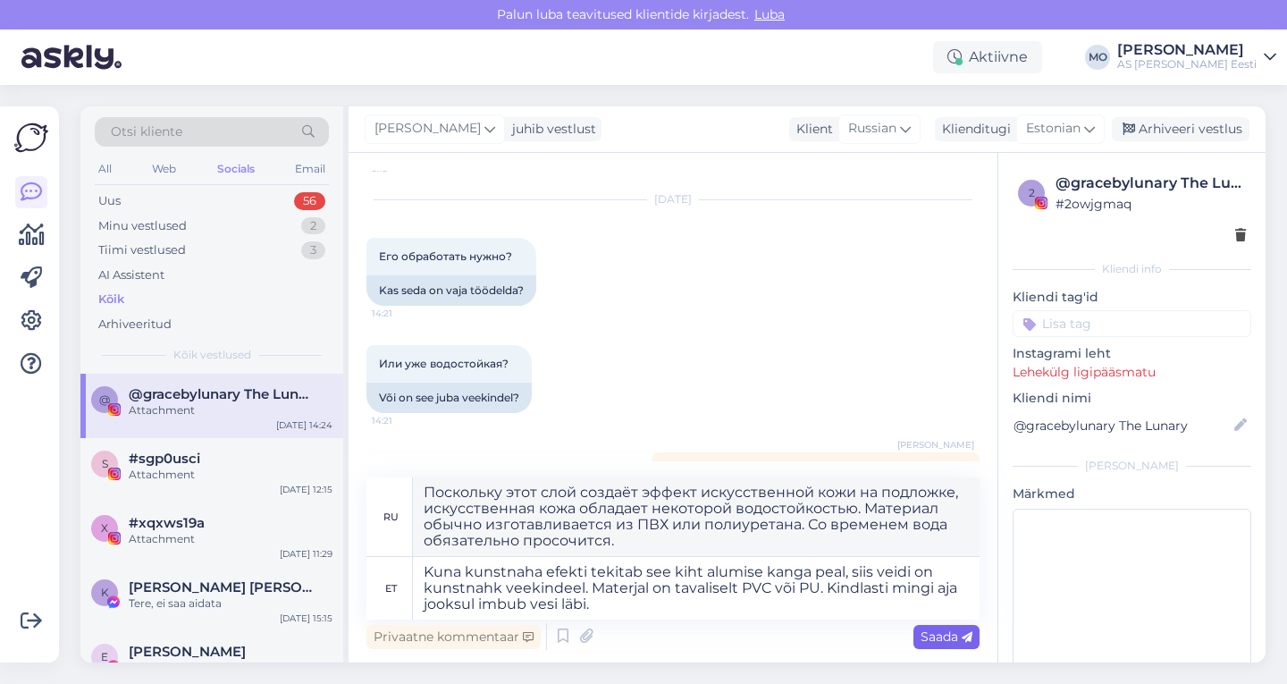
click at [924, 635] on span "Saada" at bounding box center [946, 636] width 52 height 16
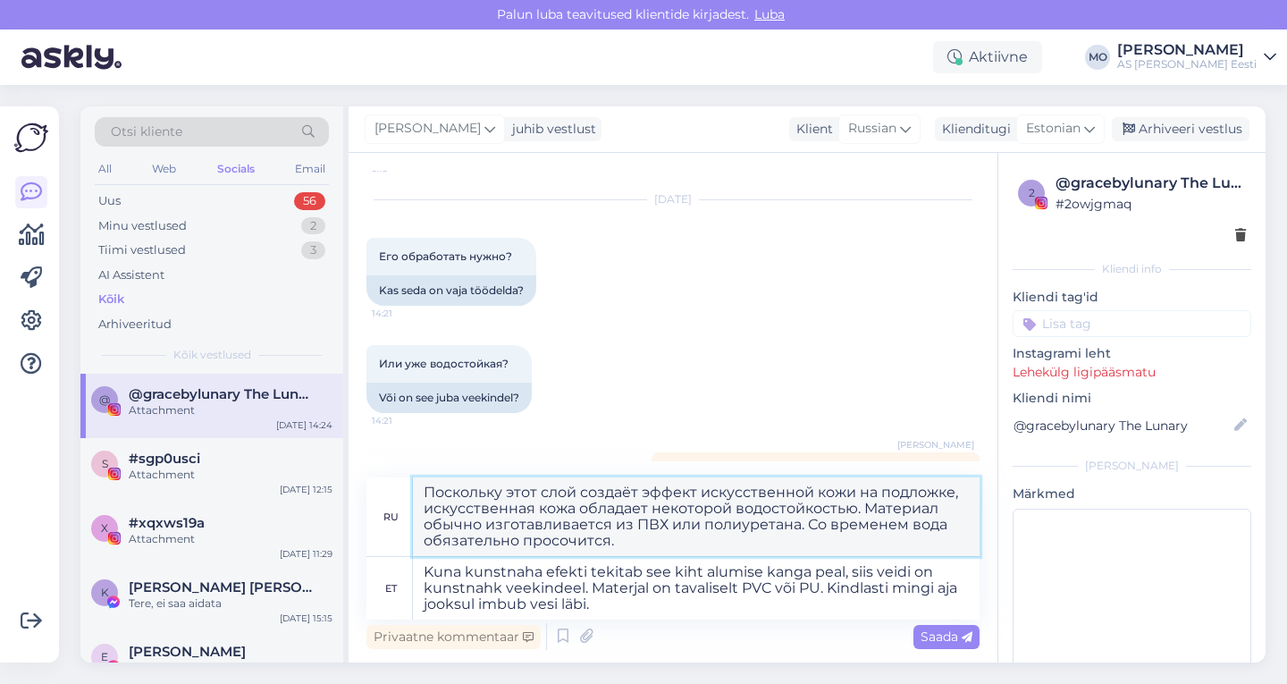
drag, startPoint x: 618, startPoint y: 545, endPoint x: 418, endPoint y: 495, distance: 206.3
click at [418, 495] on textarea "Поскольку этот слой создаёт эффект искусственной кожи на подложке, искусственна…" at bounding box center [696, 516] width 567 height 79
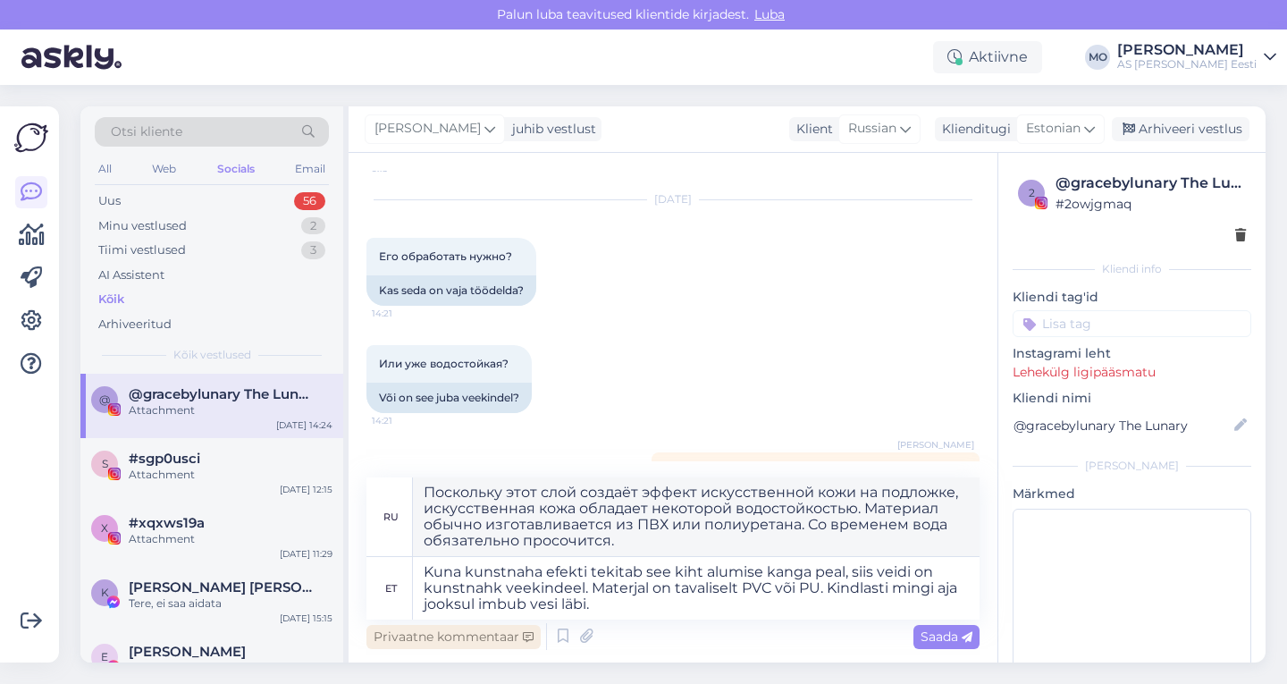
click at [489, 631] on div "Privaatne kommentaar" at bounding box center [453, 637] width 174 height 24
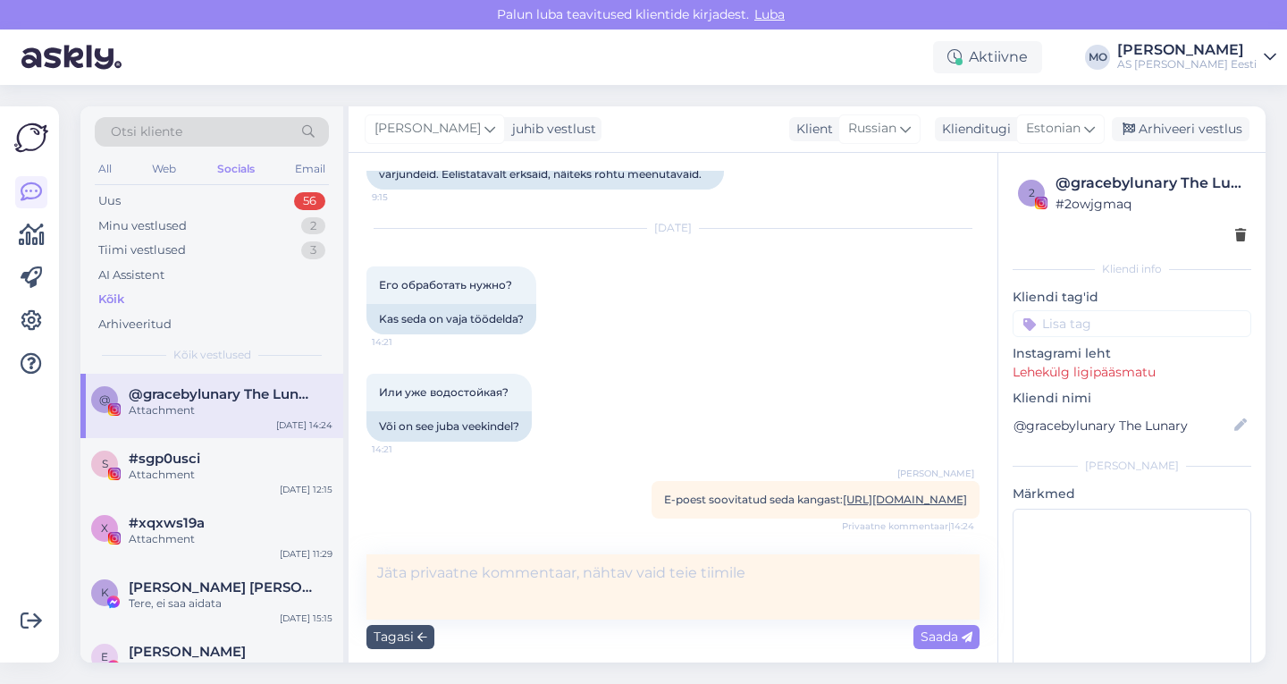
click at [448, 580] on textarea at bounding box center [672, 586] width 613 height 65
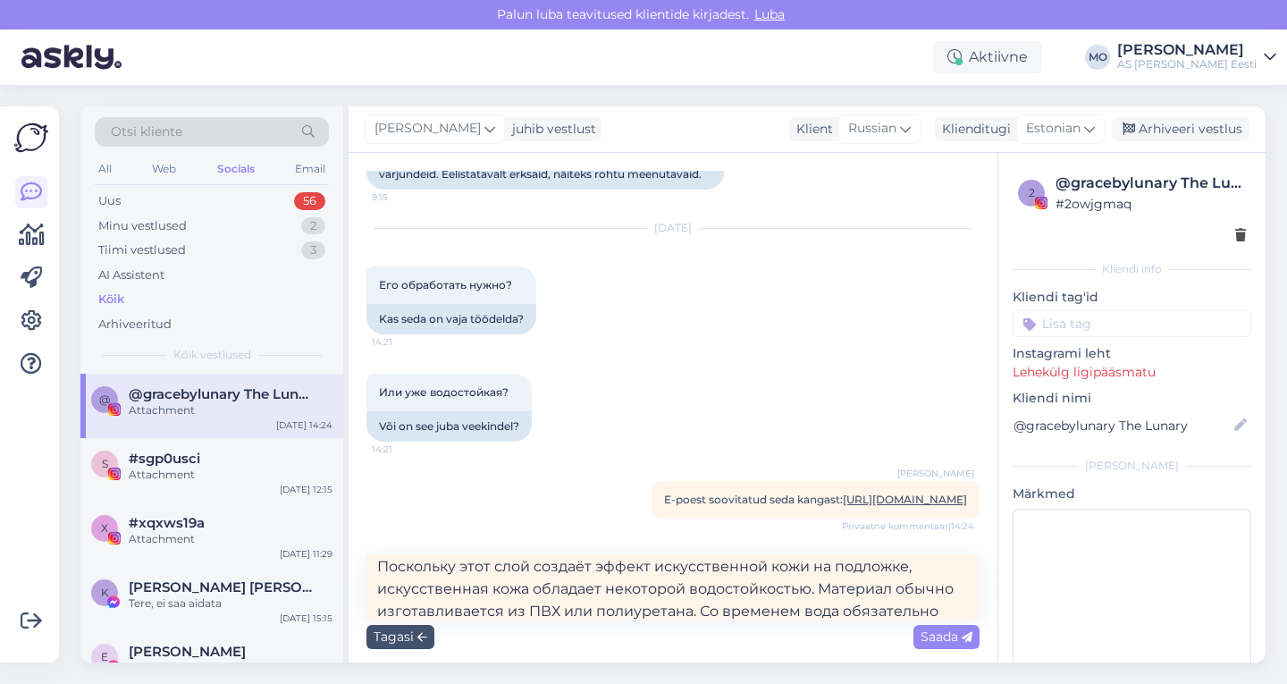
scroll to position [0, 0]
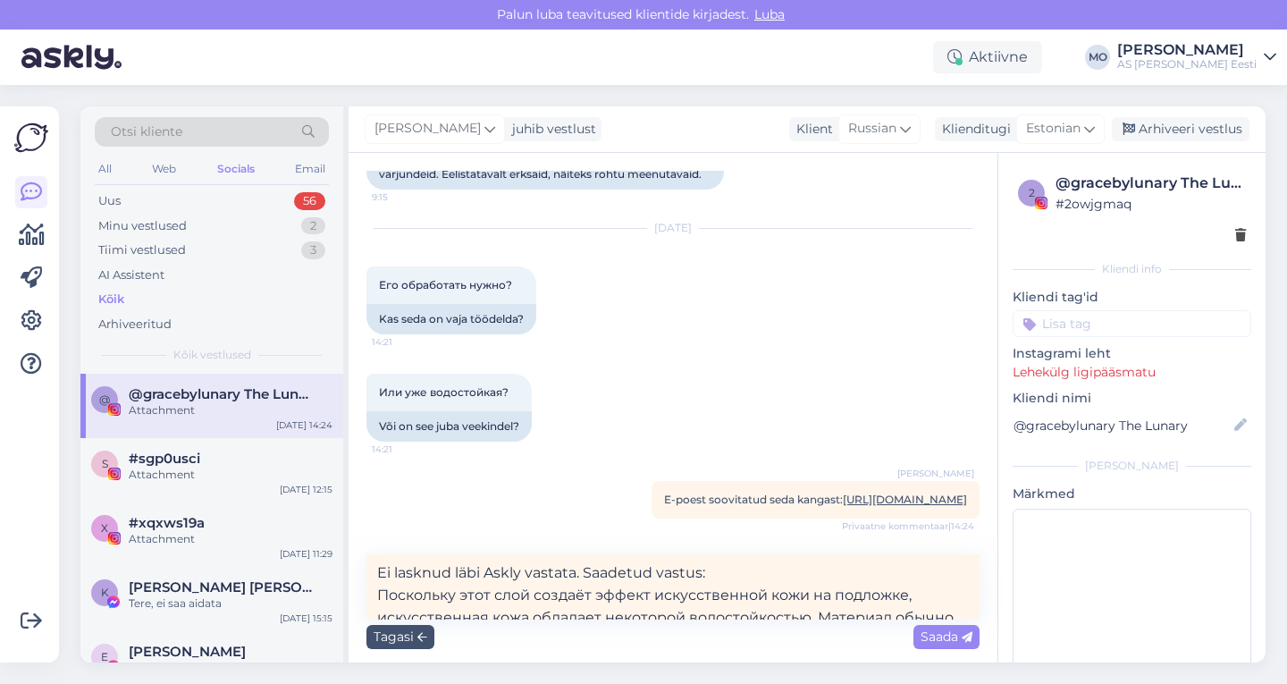
click at [702, 576] on textarea "Ei lasknud läbi Askly vastata. Saadetud vastus: Поскольку этот слой создаёт эфф…" at bounding box center [672, 586] width 613 height 65
type textarea "Ei lasknud läbi Askly vastata. Saadetud vastus instagramis: Поскольку этот слой…"
click at [945, 638] on span "Saada" at bounding box center [946, 636] width 52 height 16
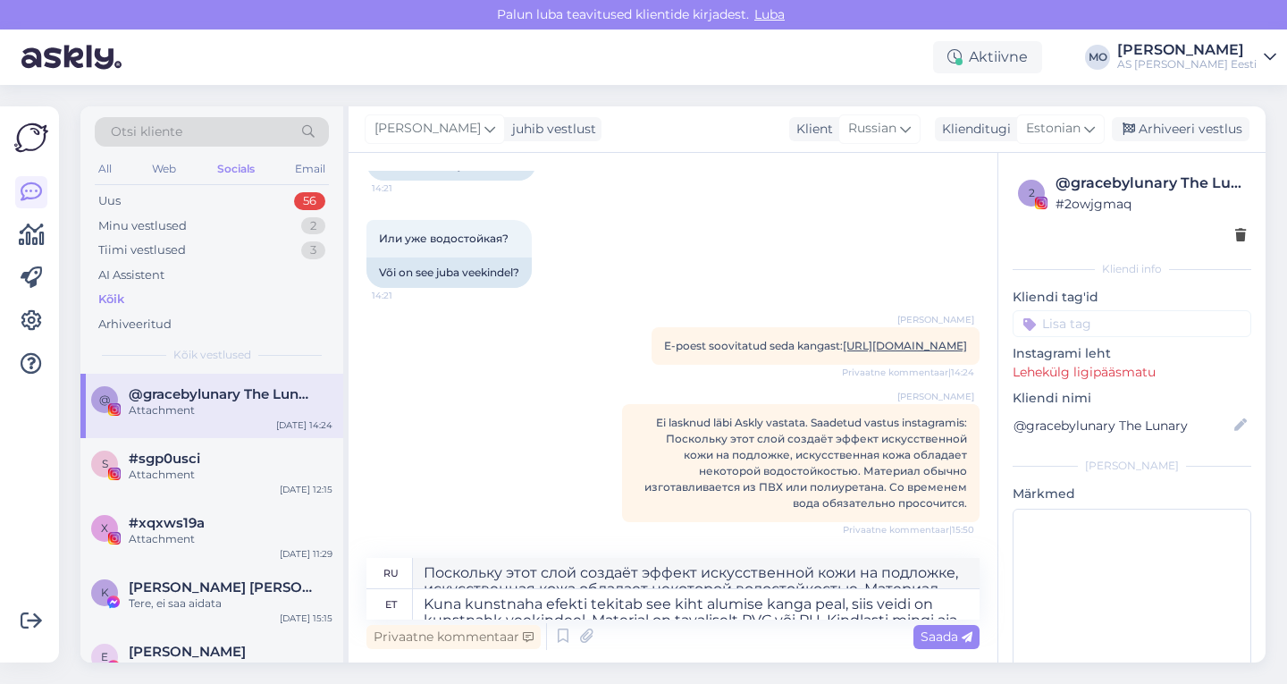
scroll to position [48, 0]
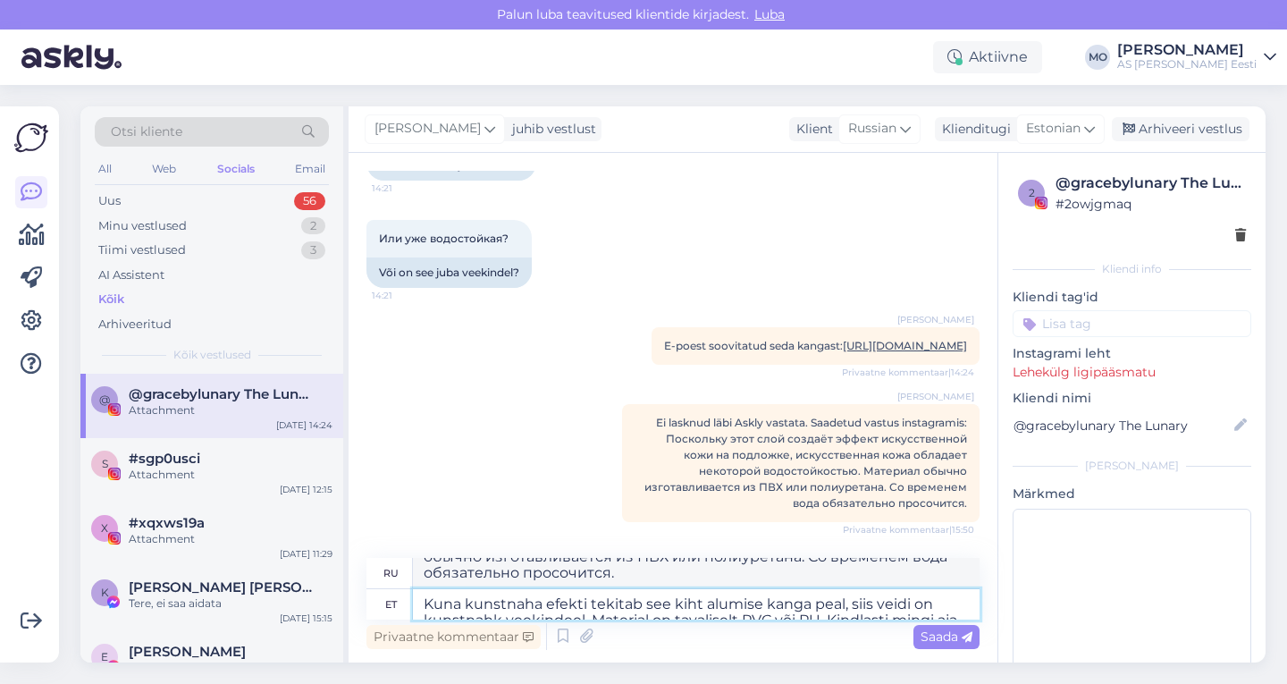
click at [852, 601] on textarea "Kuna kunstnaha efekti tekitab see kiht alumise kanga peal, siis veidi on kunstn…" at bounding box center [696, 604] width 567 height 30
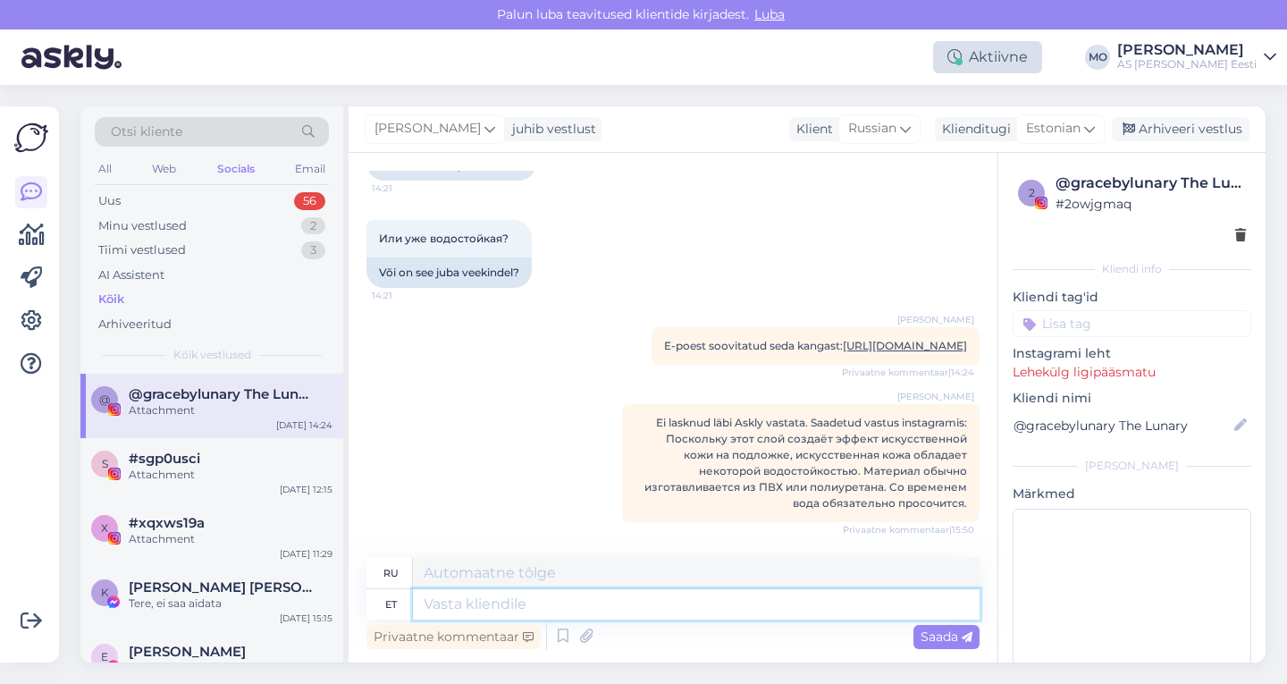
scroll to position [0, 0]
